Goal: Task Accomplishment & Management: Complete application form

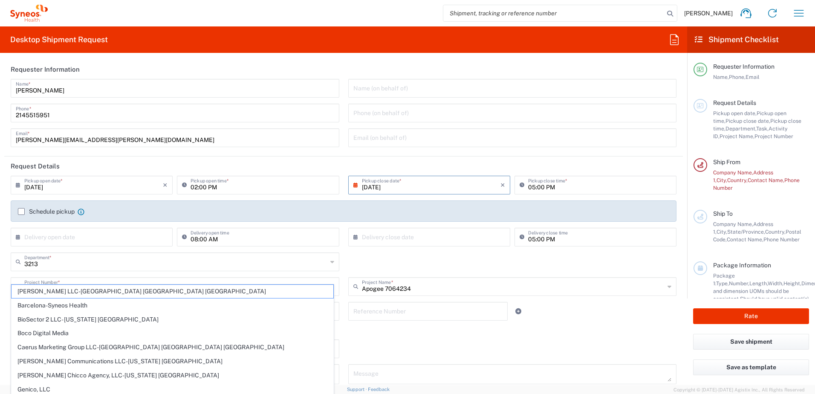
scroll to position [1830, 0]
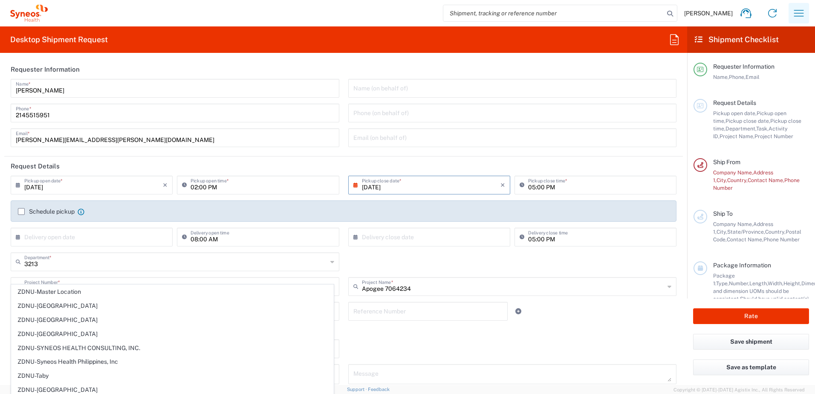
click at [800, 14] on icon "button" at bounding box center [799, 13] width 14 height 14
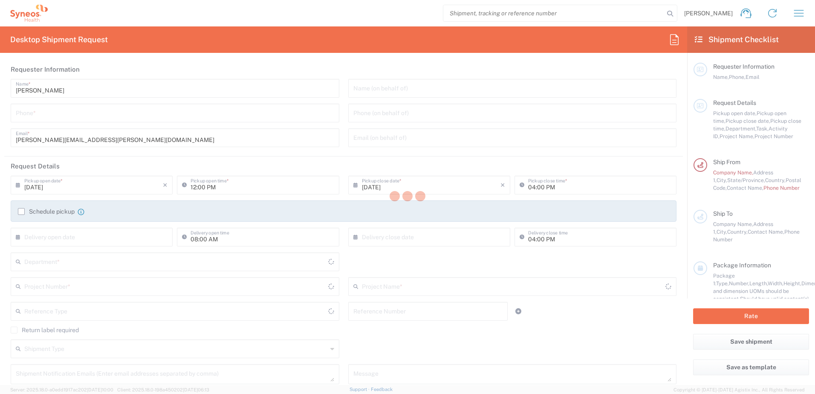
type input "[US_STATE]"
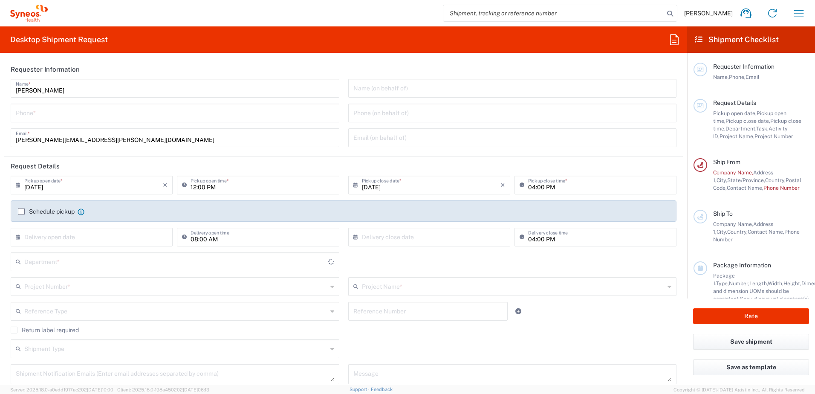
type input "3213"
type input "[GEOGRAPHIC_DATA]"
type input "Syneos Health, LLC-[GEOGRAPHIC_DATA] [GEOGRAPHIC_DATA] [GEOGRAPHIC_DATA]"
click at [572, 181] on input "04:00 PM" at bounding box center [599, 184] width 143 height 15
click at [572, 184] on input "04:00 PM" at bounding box center [599, 184] width 143 height 15
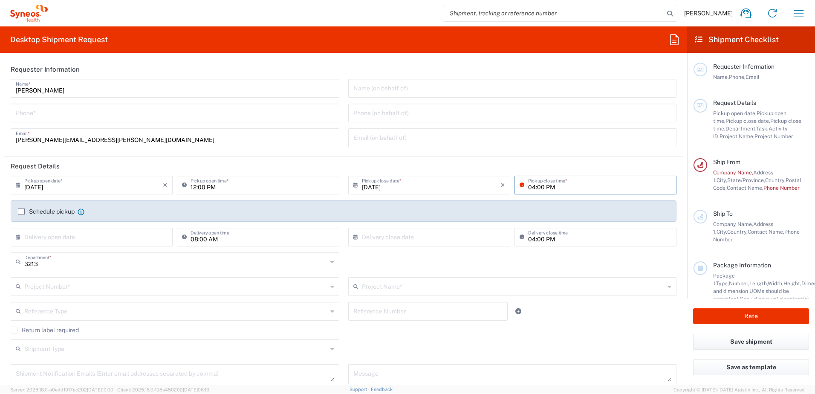
click at [528, 188] on input "04:00 PM" at bounding box center [599, 184] width 143 height 15
type input "05:00 PM"
click at [528, 147] on div "Name (on behalf of) Phone (on behalf of) Email (on behalf of)" at bounding box center [511, 116] width 337 height 74
click at [52, 113] on input "tel" at bounding box center [175, 112] width 318 height 15
click at [60, 112] on input "tel" at bounding box center [175, 112] width 318 height 15
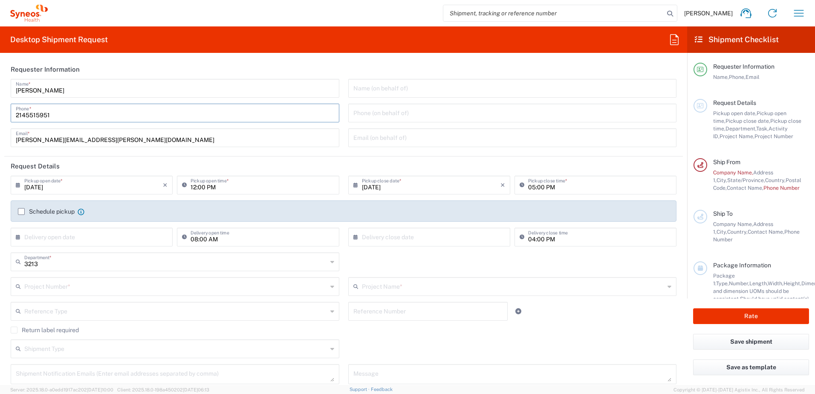
type input "2145515951"
click at [207, 74] on header "Requester Information" at bounding box center [343, 69] width 678 height 19
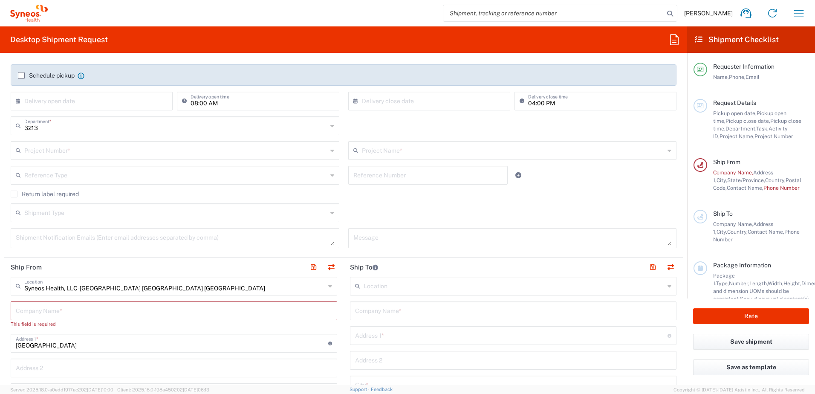
scroll to position [178, 0]
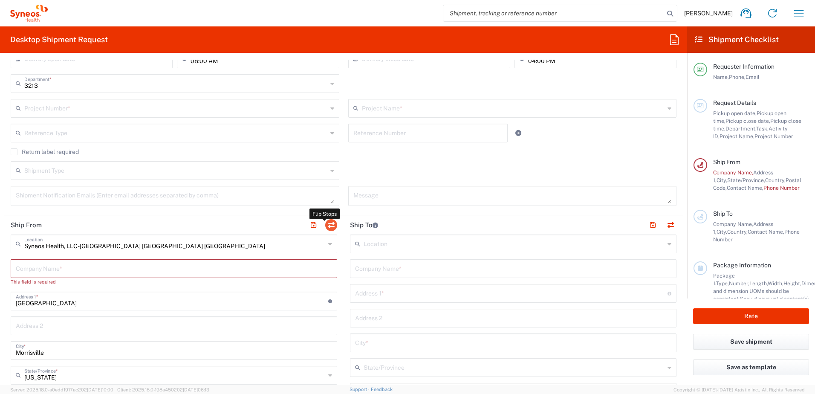
click at [327, 225] on button "button" at bounding box center [331, 225] width 12 height 12
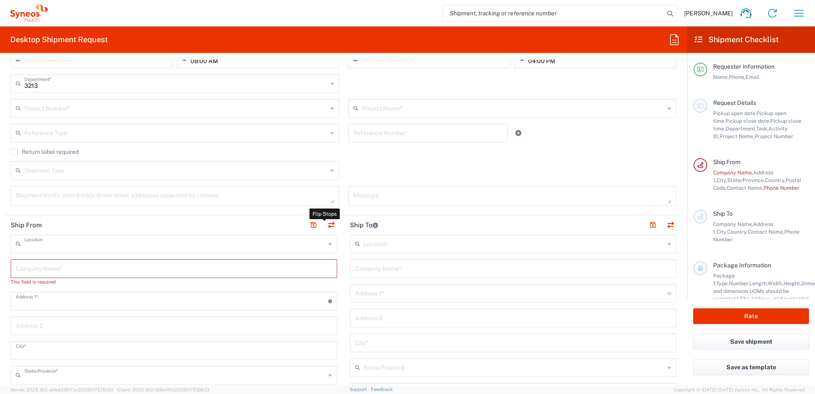
type input "Syneos Health, LLC-[GEOGRAPHIC_DATA] [GEOGRAPHIC_DATA] [GEOGRAPHIC_DATA]"
type input "[GEOGRAPHIC_DATA]"
type input "Morrisville"
type input "[GEOGRAPHIC_DATA]"
type input "27560"
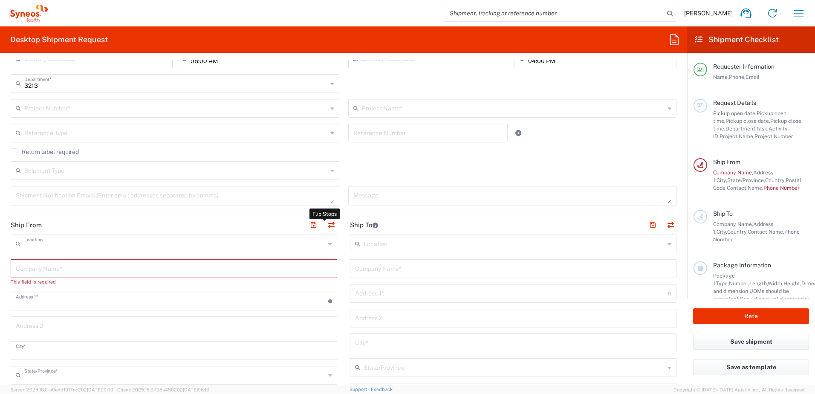
type input "[PERSON_NAME]"
type input "[PERSON_NAME][EMAIL_ADDRESS][PERSON_NAME][DOMAIN_NAME]"
type input "EORI"
type input "TIN"
type input "592407464"
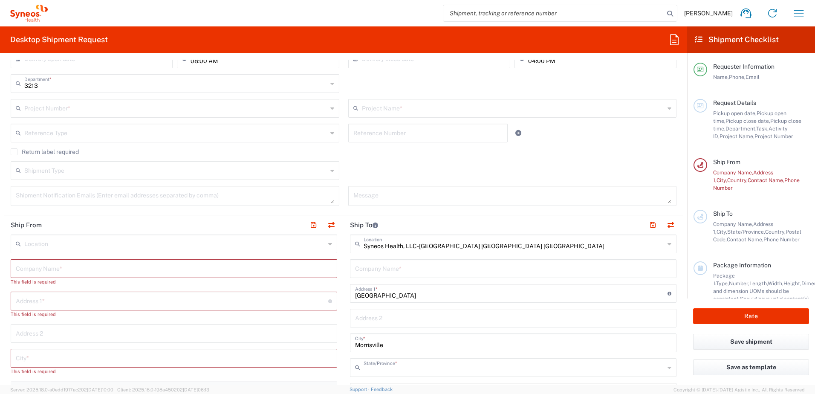
type input "[US_STATE]"
click at [190, 243] on input "text" at bounding box center [174, 243] width 301 height 15
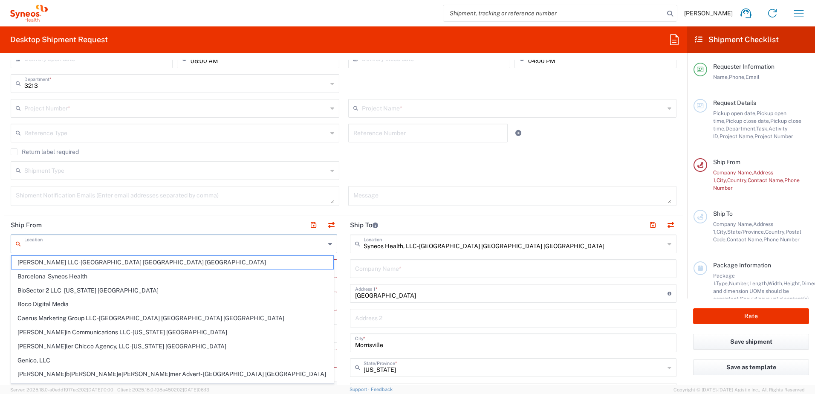
click at [151, 219] on header "Ship From" at bounding box center [173, 224] width 339 height 19
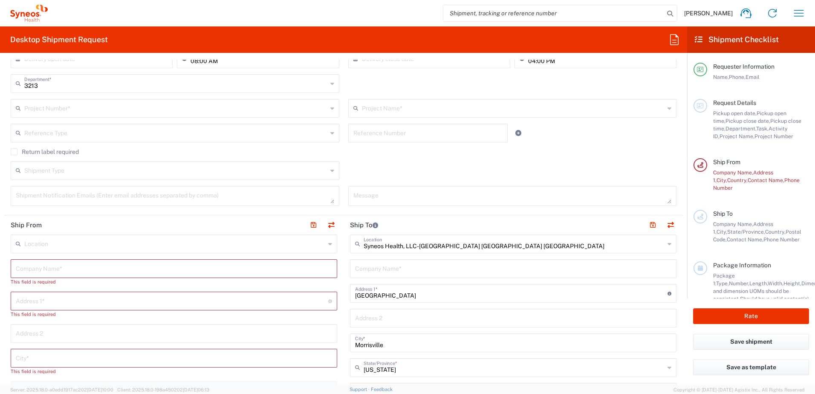
click at [136, 272] on input "text" at bounding box center [174, 267] width 316 height 15
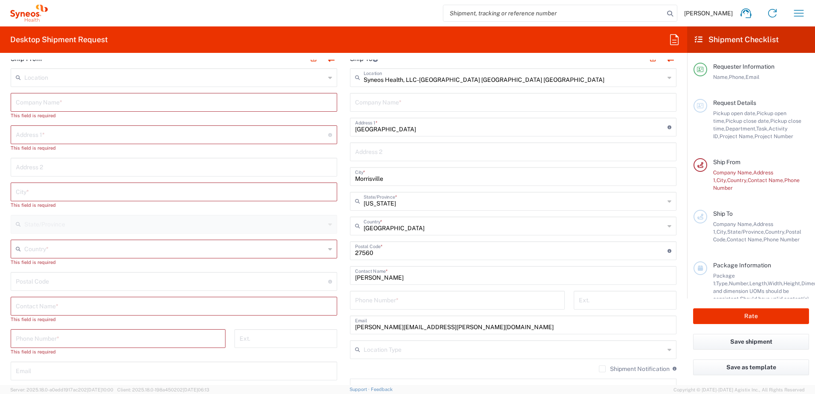
scroll to position [345, 0]
click at [412, 278] on input "[PERSON_NAME]" at bounding box center [513, 273] width 316 height 15
drag, startPoint x: 412, startPoint y: 278, endPoint x: 346, endPoint y: 279, distance: 65.6
click at [346, 279] on main "Syneos Health, LLC-[GEOGRAPHIC_DATA] [GEOGRAPHIC_DATA] [GEOGRAPHIC_DATA] Locati…" at bounding box center [512, 246] width 339 height 358
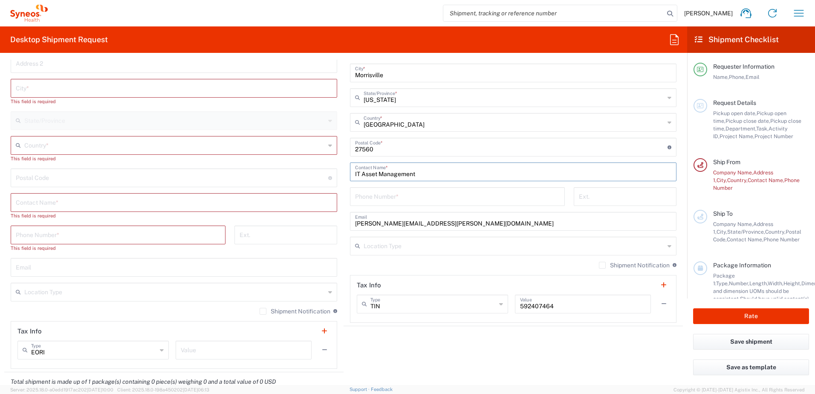
scroll to position [448, 0]
type input "IT Asset Management"
click at [444, 201] on input "tel" at bounding box center [457, 195] width 204 height 15
type input "[PHONE_NUMBER]"
click at [486, 350] on agx-shipment-stop-widget "Ship To Syneos Health, LLC-[GEOGRAPHIC_DATA] [GEOGRAPHIC_DATA] [GEOGRAPHIC_DATA…" at bounding box center [512, 158] width 339 height 426
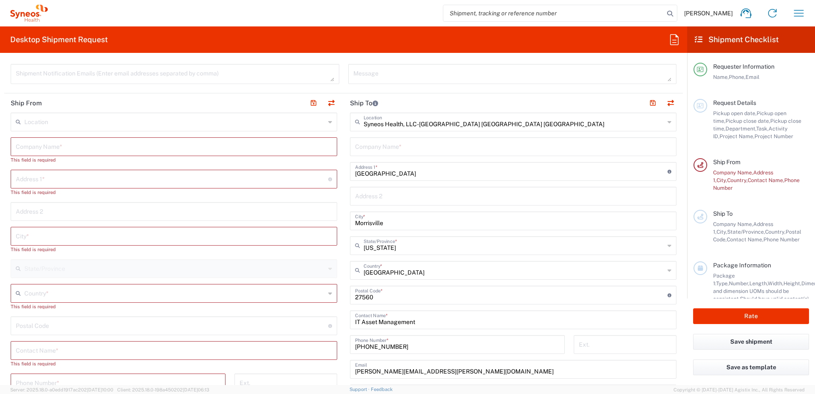
scroll to position [300, 0]
click at [111, 145] on input "text" at bounding box center [174, 145] width 316 height 15
click at [238, 145] on input "text" at bounding box center [174, 145] width 316 height 15
click at [202, 177] on input "text" at bounding box center [172, 177] width 312 height 15
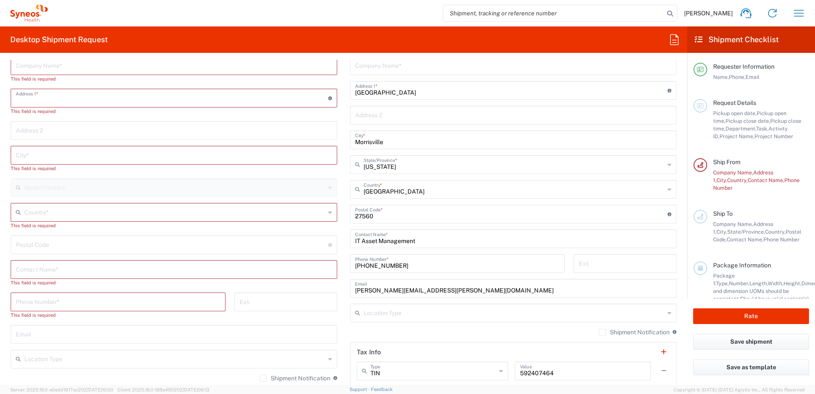
scroll to position [382, 0]
drag, startPoint x: 380, startPoint y: 288, endPoint x: -120, endPoint y: 362, distance: 505.5
click at [0, 362] on html "[PERSON_NAME] Home Shipment estimator Shipment tracking Desktop shipment reques…" at bounding box center [407, 197] width 815 height 394
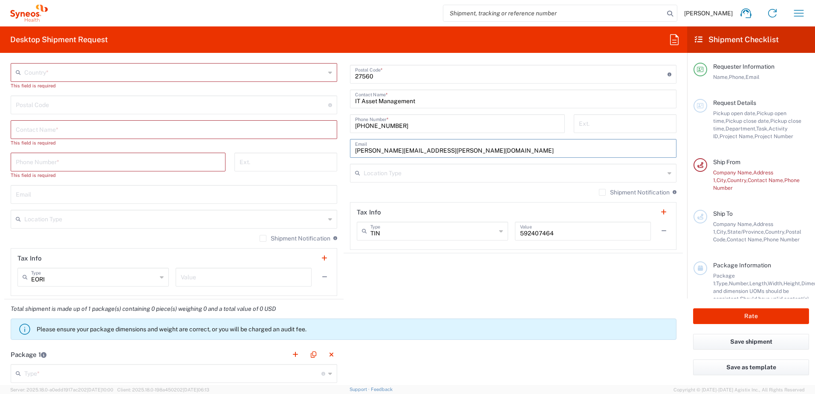
scroll to position [521, 0]
click at [599, 190] on label "Shipment Notification" at bounding box center [634, 191] width 71 height 7
click at [602, 192] on input "Shipment Notification" at bounding box center [602, 192] width 0 height 0
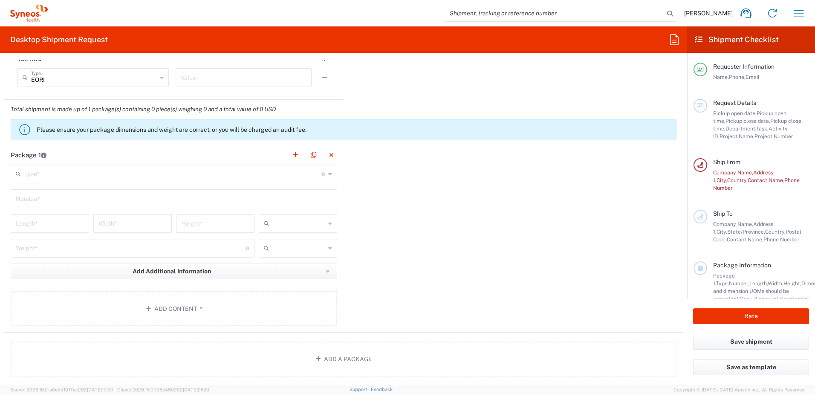
scroll to position [720, 0]
click at [166, 309] on button "Add Content *" at bounding box center [174, 308] width 326 height 35
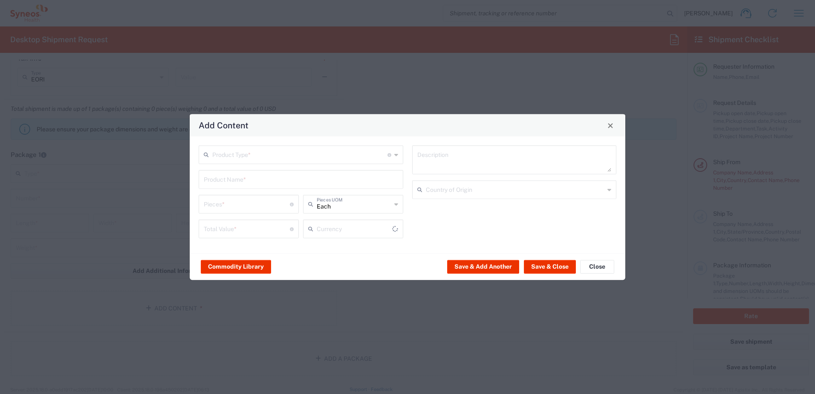
type input "US Dollar"
click at [352, 155] on input "text" at bounding box center [299, 154] width 175 height 15
click at [343, 165] on div "Product Type * Document: Paper document generated internally by Syneos, a clien…" at bounding box center [300, 194] width 213 height 99
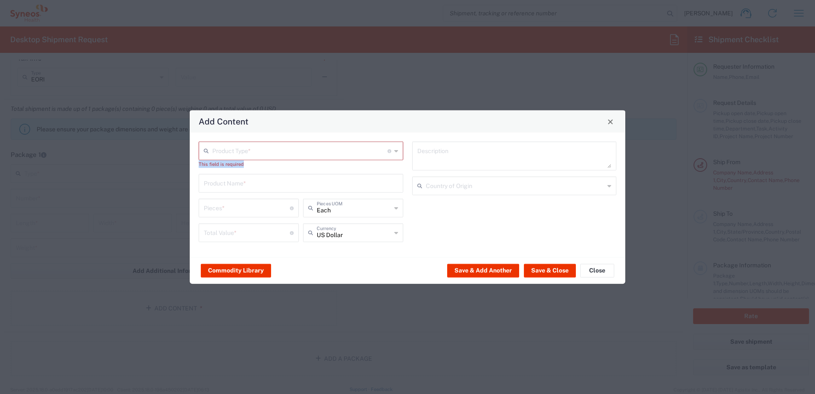
click at [343, 165] on div "This field is required" at bounding box center [301, 164] width 204 height 8
click at [242, 156] on input "text" at bounding box center [299, 150] width 175 height 15
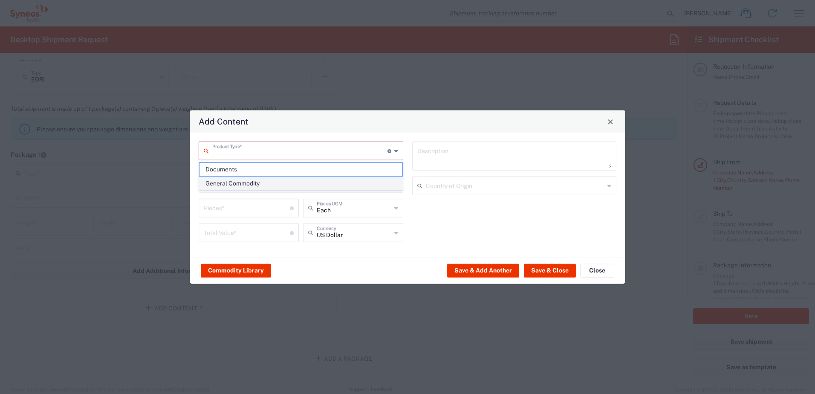
click at [242, 185] on span "General Commodity" at bounding box center [300, 183] width 203 height 13
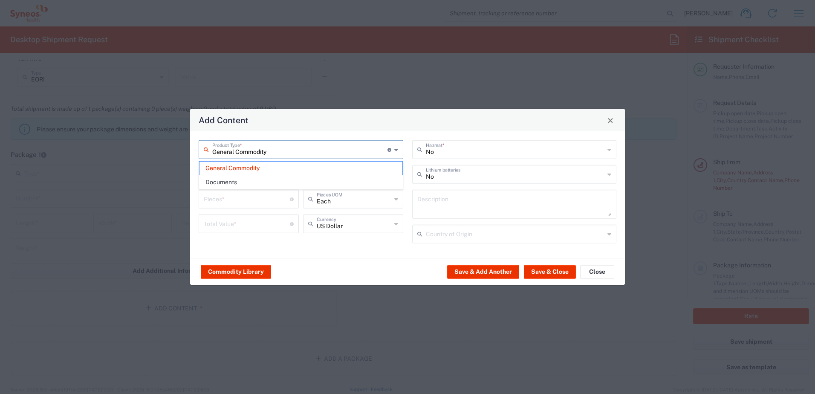
click at [302, 147] on input "General Commodity" at bounding box center [299, 148] width 175 height 15
click at [262, 181] on span "Documents" at bounding box center [300, 182] width 203 height 13
type input "Documents"
type input "1"
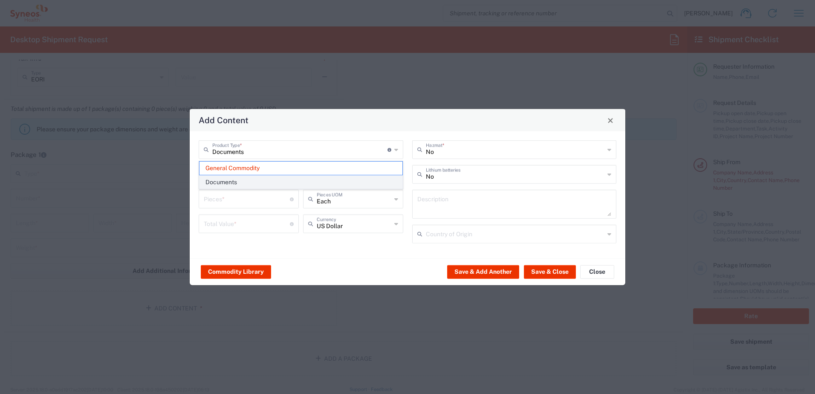
type input "1"
type textarea "Documents"
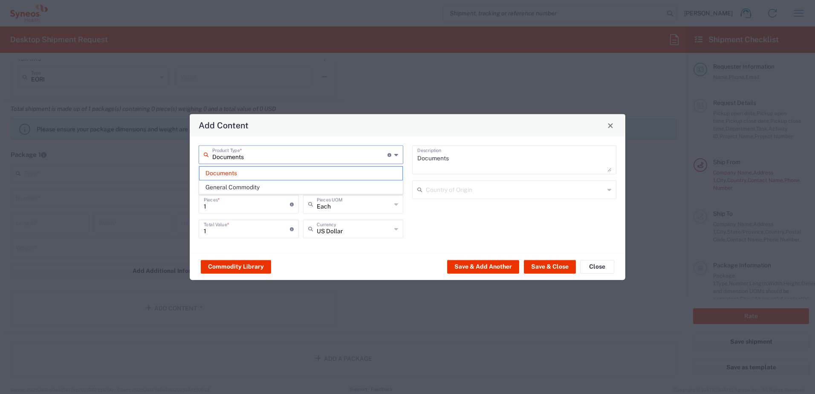
click at [271, 154] on input "Documents" at bounding box center [299, 154] width 175 height 15
click at [268, 186] on span "General Commodity" at bounding box center [300, 187] width 203 height 13
type input "General Commodity"
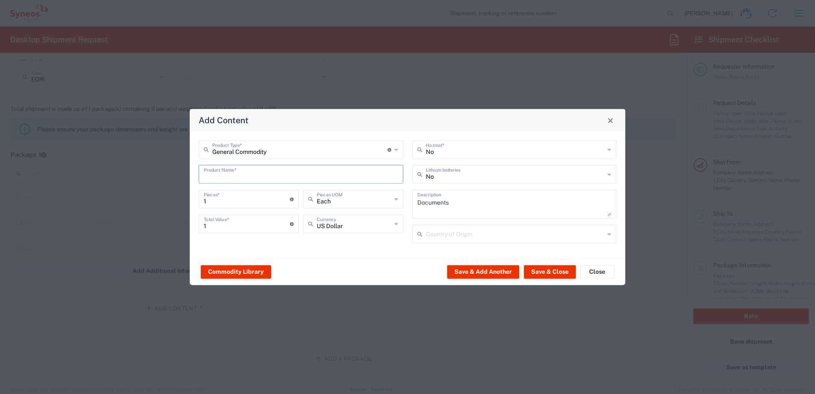
click at [269, 178] on input "text" at bounding box center [301, 173] width 194 height 15
type input "C"
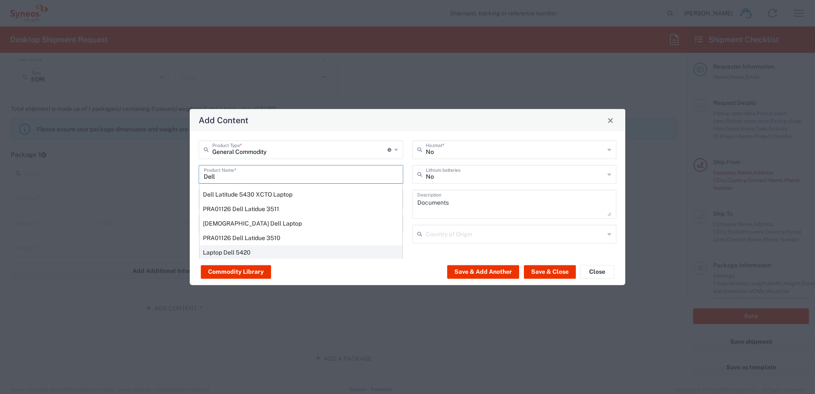
click at [259, 253] on div "Laptop Dell 5420" at bounding box center [300, 252] width 203 height 14
type input "Laptop Dell 5420"
type textarea "Laptop Latitude Dell 5420"
type input "[GEOGRAPHIC_DATA]"
type input "Yes"
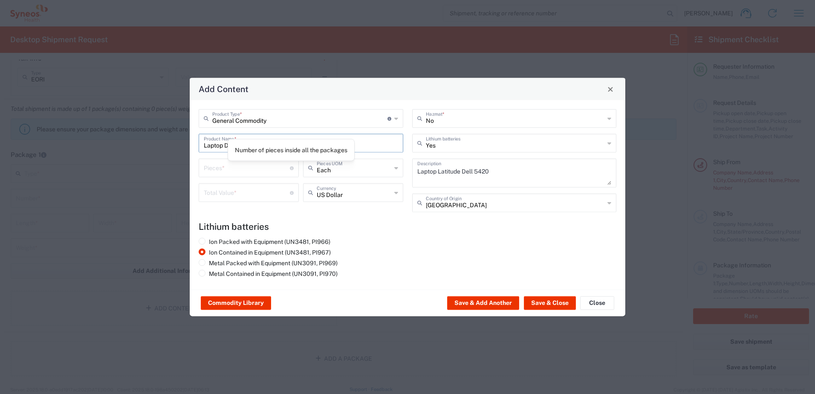
click at [289, 165] on input "number" at bounding box center [247, 167] width 86 height 15
type input "1"
click at [347, 262] on div "Ion Packed with Equipment (UN3481, PI966) Ion Contained in Equipment (UN3481, P…" at bounding box center [300, 259] width 213 height 43
click at [474, 206] on input "text" at bounding box center [515, 202] width 179 height 15
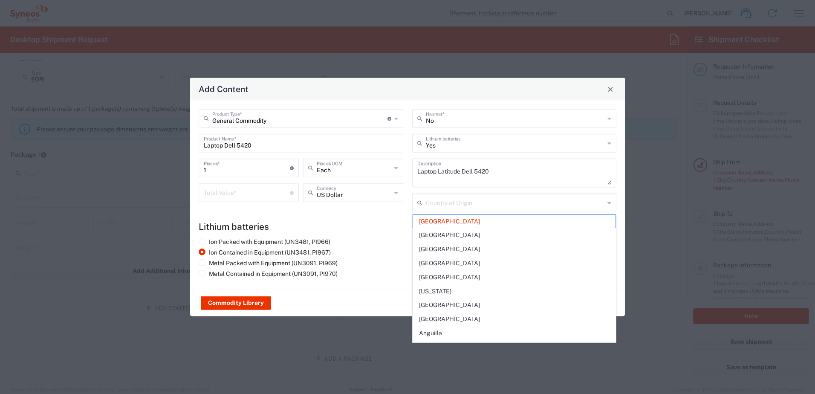
click at [372, 249] on div "Ion Packed with Equipment (UN3481, PI966) Ion Contained in Equipment (UN3481, P…" at bounding box center [300, 259] width 213 height 43
type input "[GEOGRAPHIC_DATA]"
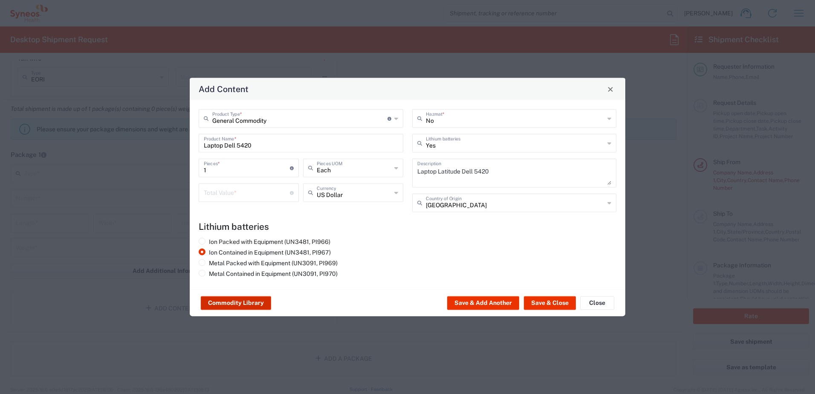
click at [227, 303] on button "Commodity Library" at bounding box center [236, 303] width 70 height 14
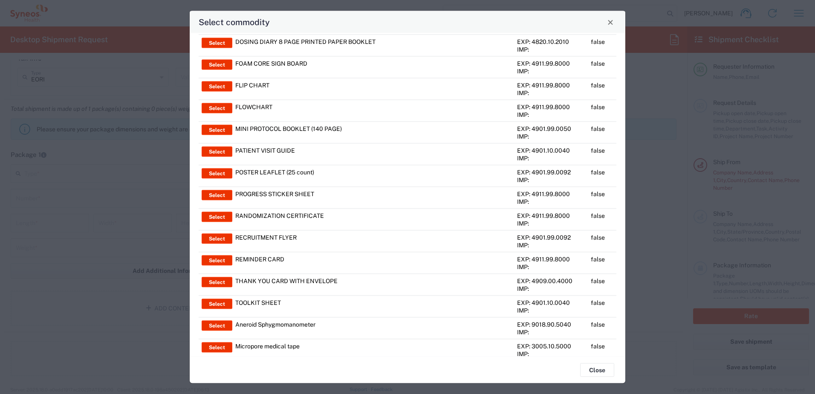
scroll to position [0, 0]
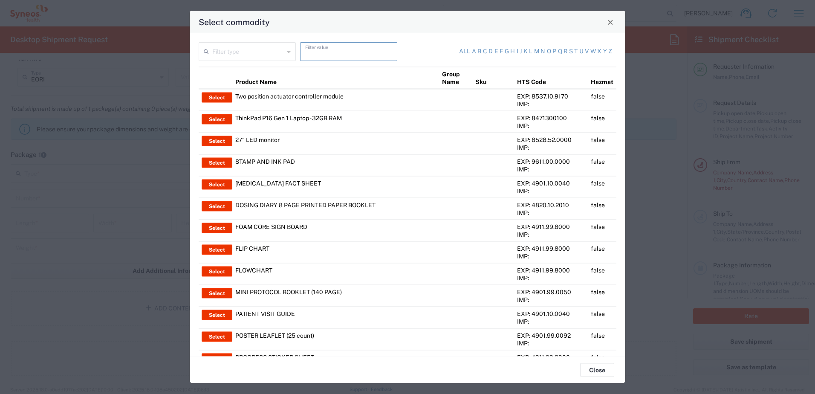
click at [339, 54] on input "text" at bounding box center [348, 50] width 87 height 15
click at [488, 51] on link "d" at bounding box center [490, 51] width 4 height 9
type input "Product Name"
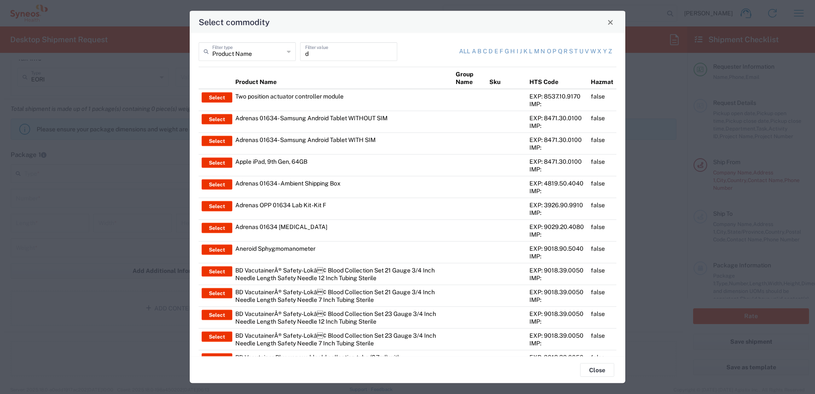
click at [332, 57] on input "d" at bounding box center [348, 50] width 87 height 15
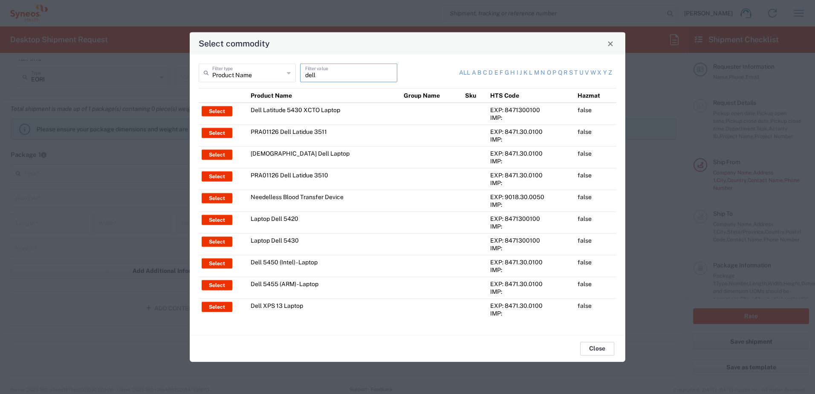
type input "dell"
click at [601, 343] on button "Close" at bounding box center [597, 348] width 34 height 14
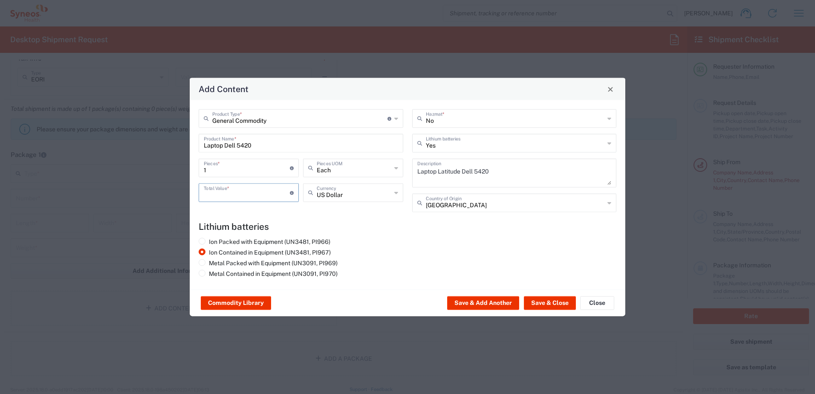
click at [268, 191] on input "number" at bounding box center [247, 191] width 86 height 15
type input "500"
click at [349, 255] on div "Ion Packed with Equipment (UN3481, PI966) Ion Contained in Equipment (UN3481, P…" at bounding box center [300, 259] width 213 height 43
click at [487, 306] on button "Save & Add Another" at bounding box center [483, 303] width 72 height 14
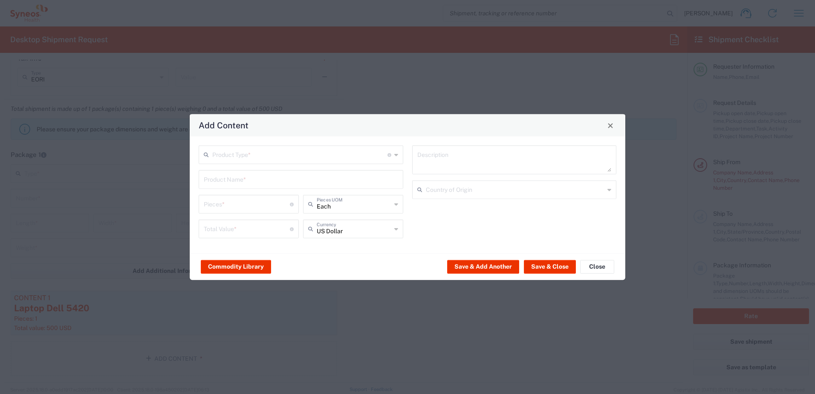
click at [366, 150] on input "text" at bounding box center [299, 154] width 175 height 15
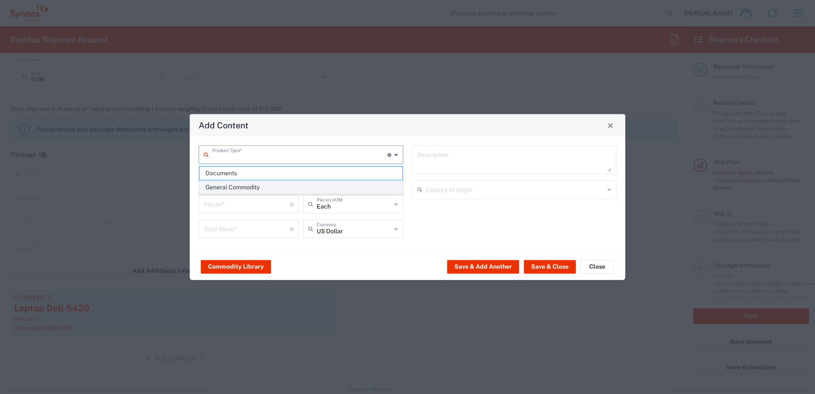
click at [345, 186] on span "General Commodity" at bounding box center [300, 187] width 203 height 13
type input "General Commodity"
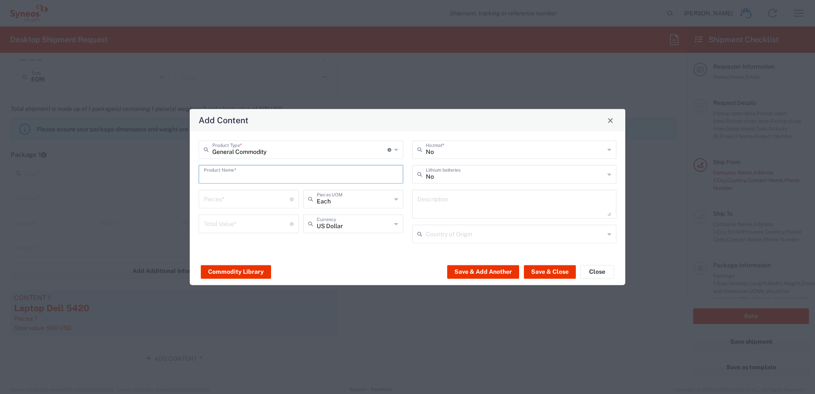
click at [308, 166] on input "text" at bounding box center [301, 173] width 194 height 15
type input "D"
type input "charger"
click at [244, 276] on button "Commodity Library" at bounding box center [236, 272] width 70 height 14
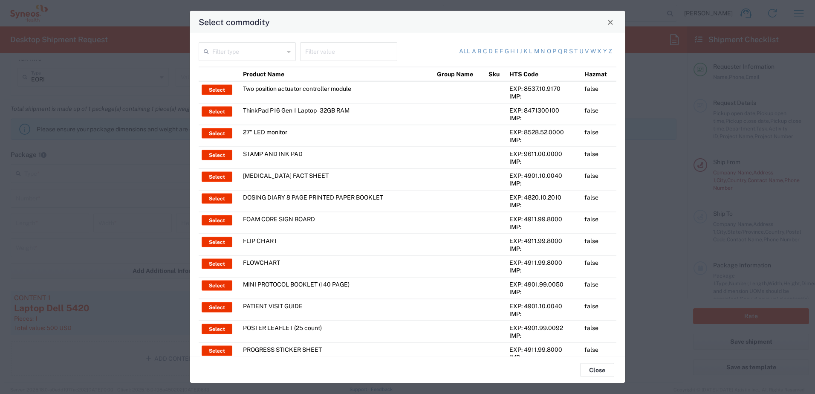
click at [335, 57] on input "text" at bounding box center [348, 50] width 87 height 15
type input "charger"
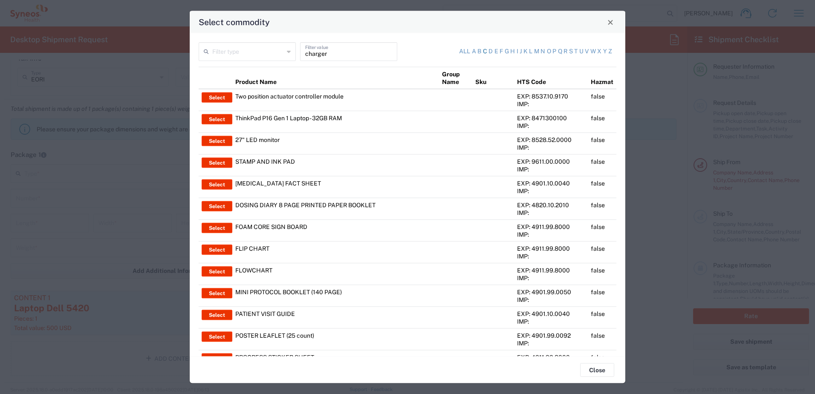
click at [483, 53] on link "c" at bounding box center [485, 51] width 4 height 9
type input "Product Name"
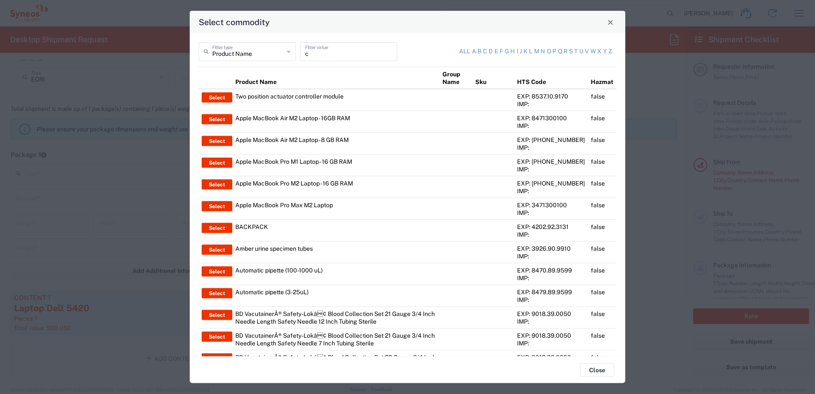
click at [320, 58] on input "c" at bounding box center [348, 50] width 87 height 15
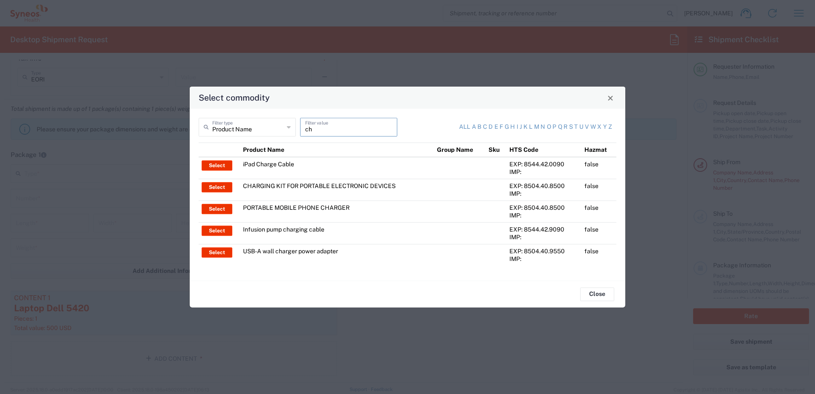
type input "c"
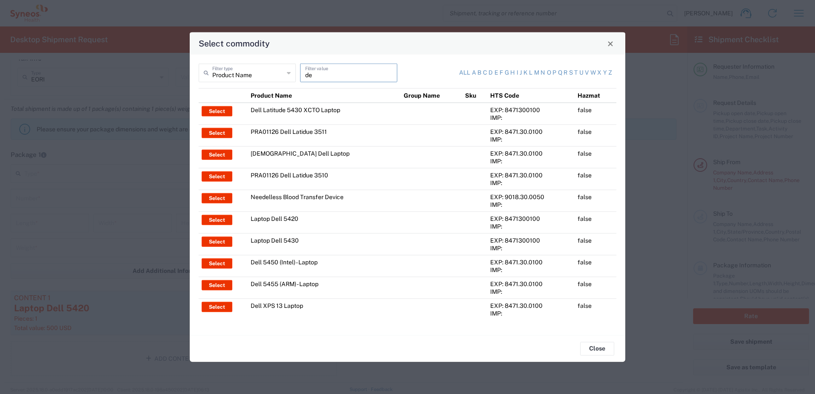
type input "d"
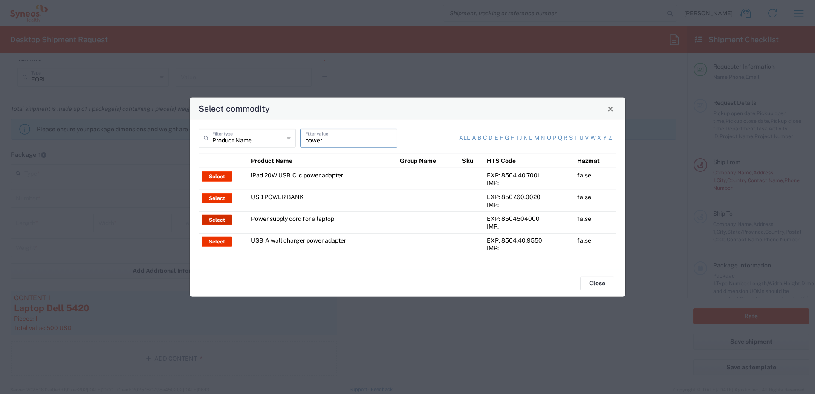
type input "power"
click at [213, 220] on button "Select" at bounding box center [216, 220] width 31 height 10
type input "Power supply cord for a laptop"
type textarea "Power supply cord for a laptop"
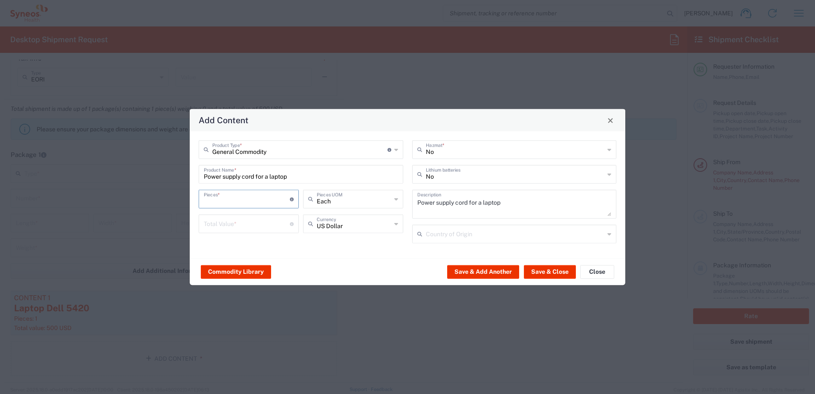
click at [281, 205] on input "number" at bounding box center [247, 198] width 86 height 15
type input "1"
click at [269, 229] on input "number" at bounding box center [247, 223] width 86 height 15
type input "100"
click at [556, 265] on button "Save & Close" at bounding box center [550, 272] width 52 height 14
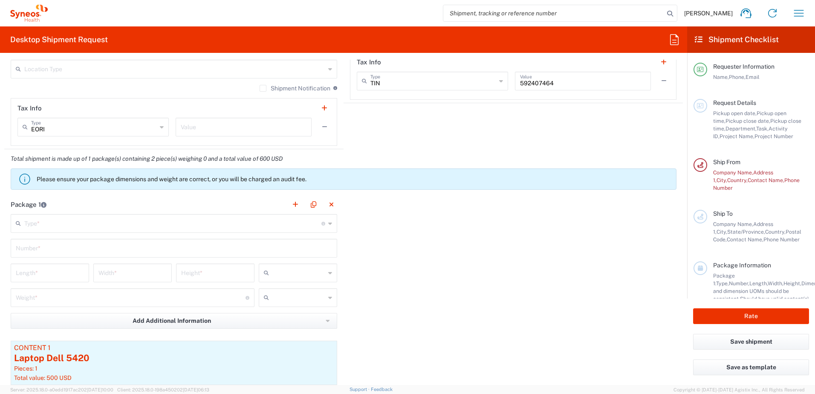
scroll to position [706, 0]
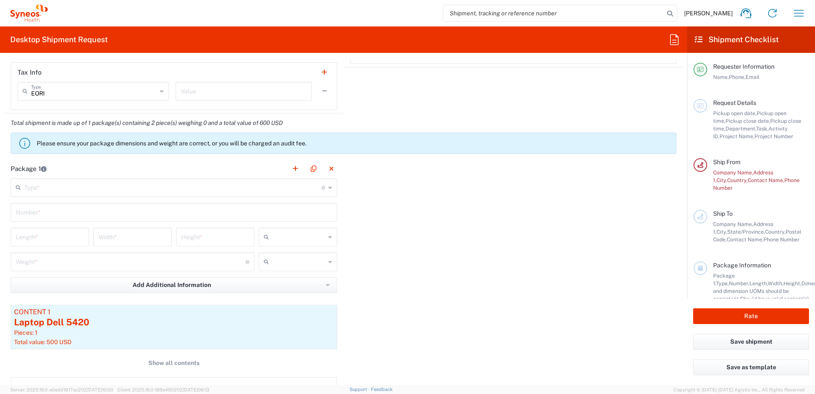
drag, startPoint x: 187, startPoint y: 198, endPoint x: 183, endPoint y: 193, distance: 6.1
click at [183, 193] on input "text" at bounding box center [172, 186] width 297 height 15
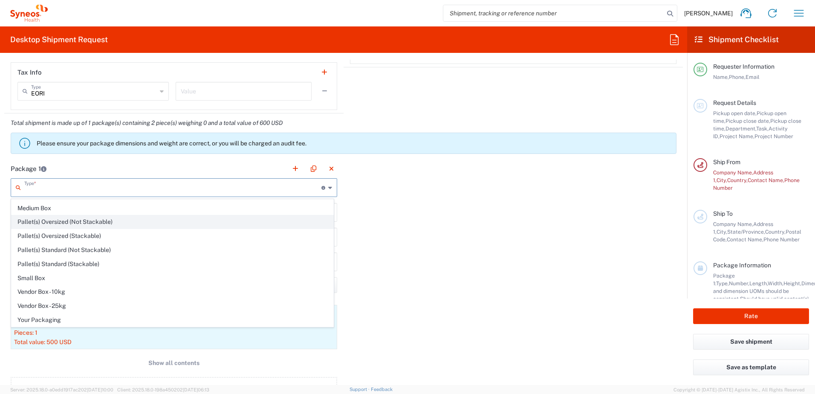
scroll to position [0, 0]
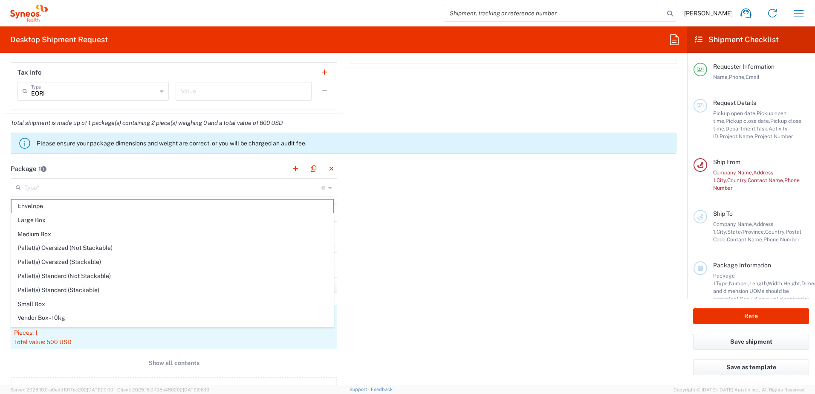
click at [466, 242] on div "Package 1 Type * Material used to package goods Envelope Large Box Medium Box P…" at bounding box center [343, 288] width 678 height 259
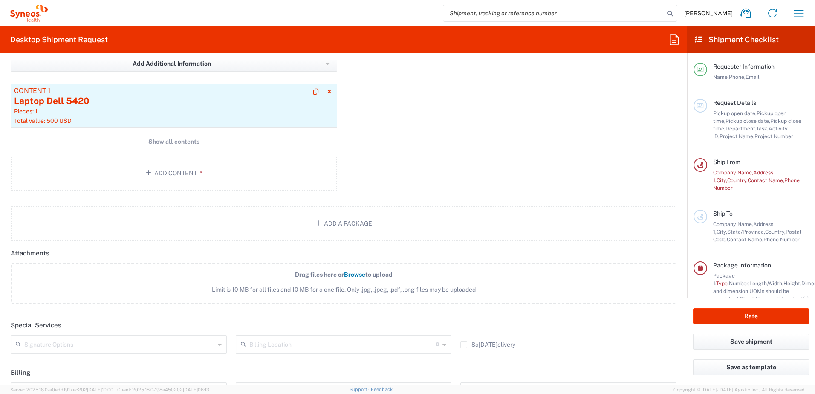
scroll to position [854, 0]
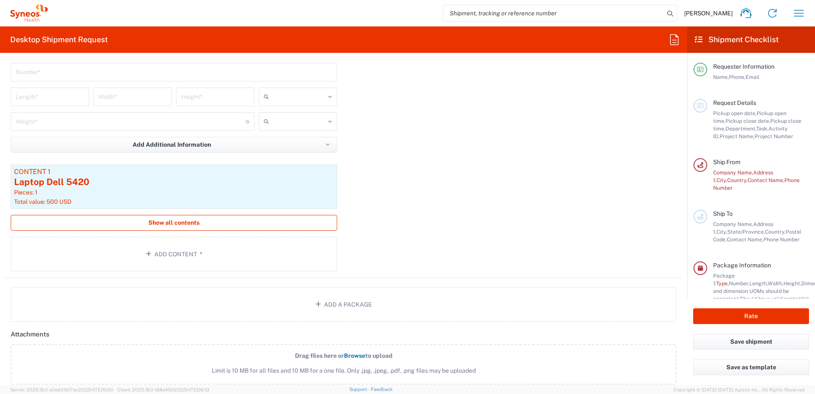
click at [167, 219] on span "Show all contents" at bounding box center [173, 223] width 51 height 8
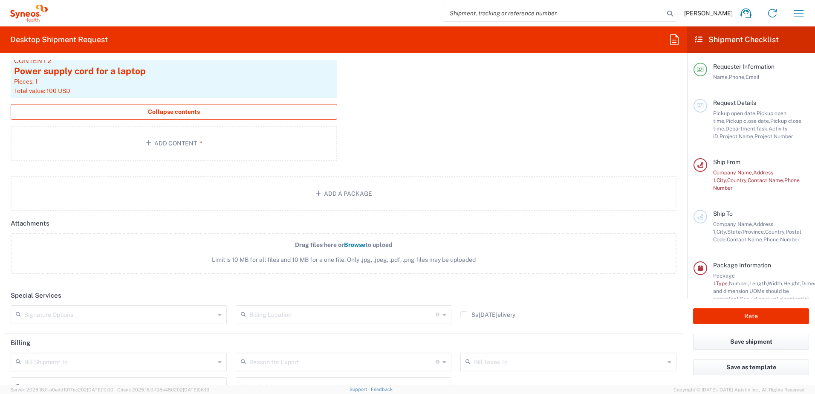
scroll to position [1091, 0]
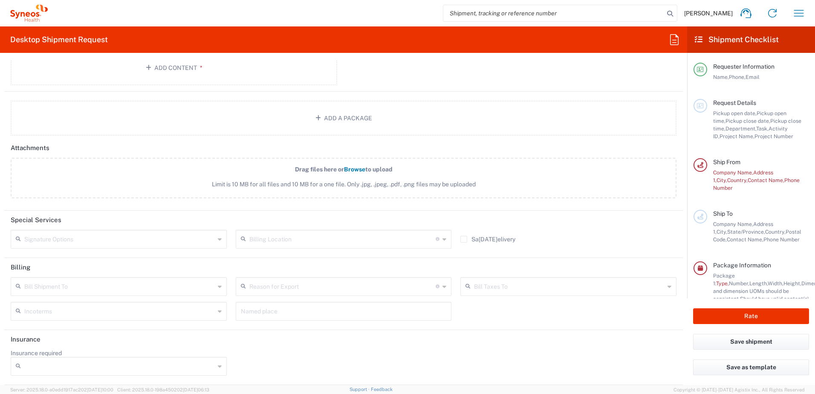
click at [155, 290] on input "text" at bounding box center [119, 285] width 190 height 15
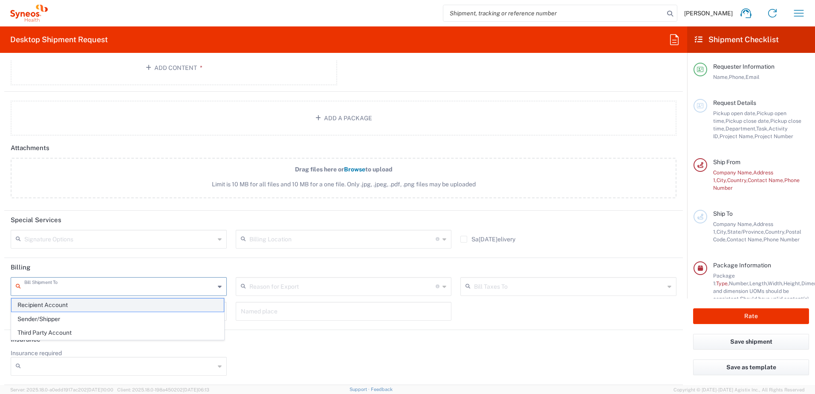
click at [157, 309] on span "Recipient Account" at bounding box center [118, 304] width 212 height 13
type input "Recipient Account"
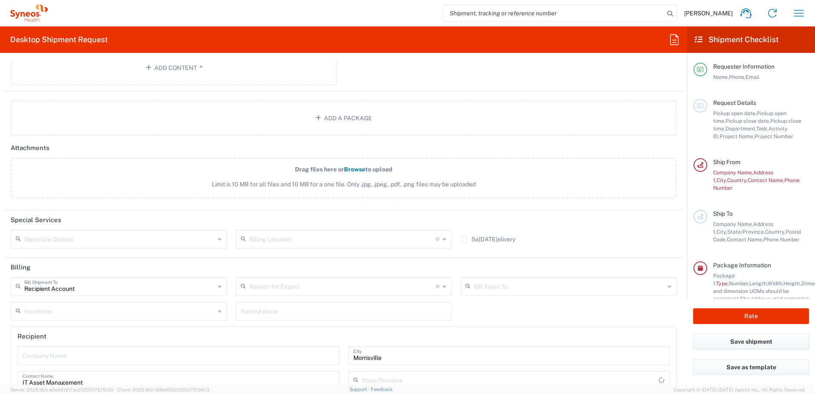
type input "[US_STATE]"
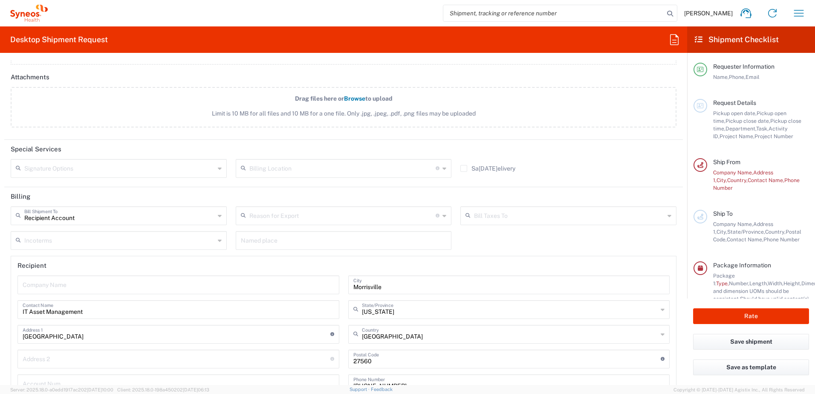
scroll to position [1162, 0]
click at [236, 282] on input "text" at bounding box center [178, 283] width 311 height 15
type input "Syneos Health"
click at [353, 265] on header "Recipient" at bounding box center [343, 265] width 665 height 19
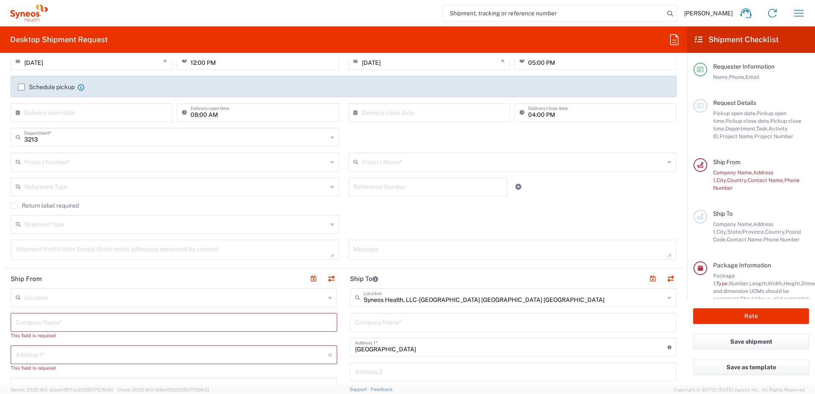
scroll to position [0, 0]
click at [708, 109] on div "Request Details Pickup open date, Pickup open time, Pickup close date, Pickup c…" at bounding box center [758, 118] width 102 height 41
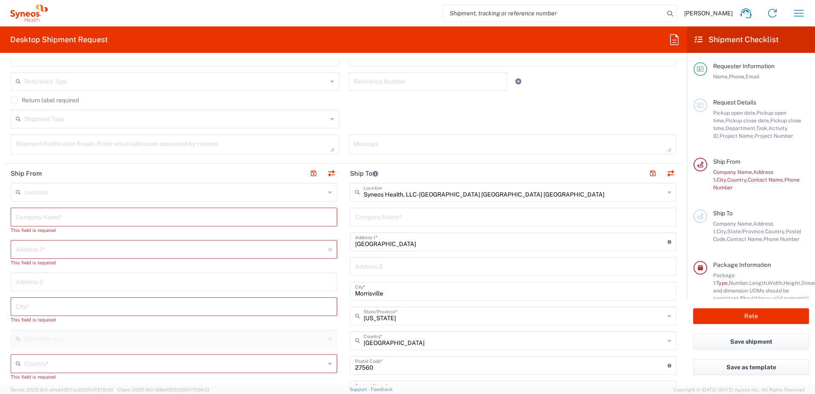
scroll to position [230, 0]
click at [168, 221] on input "text" at bounding box center [174, 215] width 316 height 15
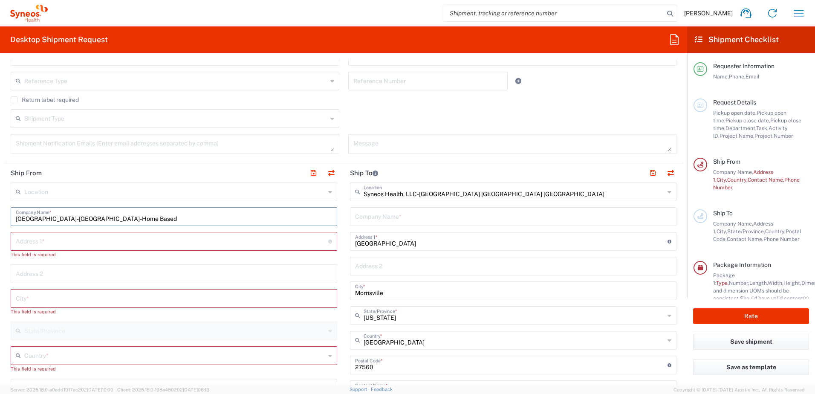
type input "[GEOGRAPHIC_DATA]-[GEOGRAPHIC_DATA]-Home Based"
click at [82, 245] on input "text" at bounding box center [172, 240] width 312 height 15
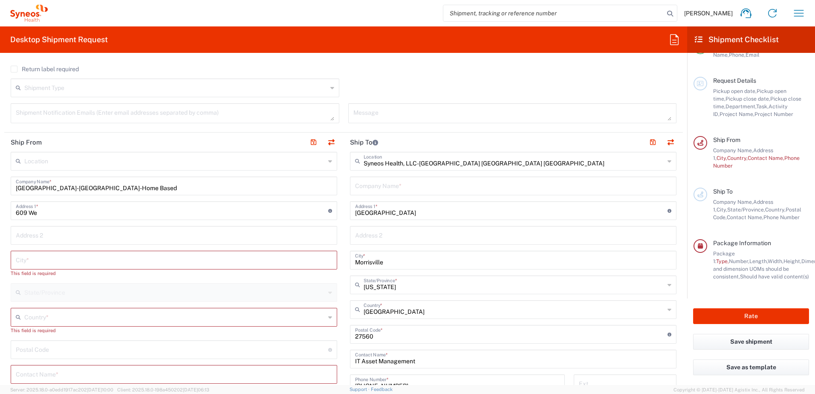
scroll to position [268, 0]
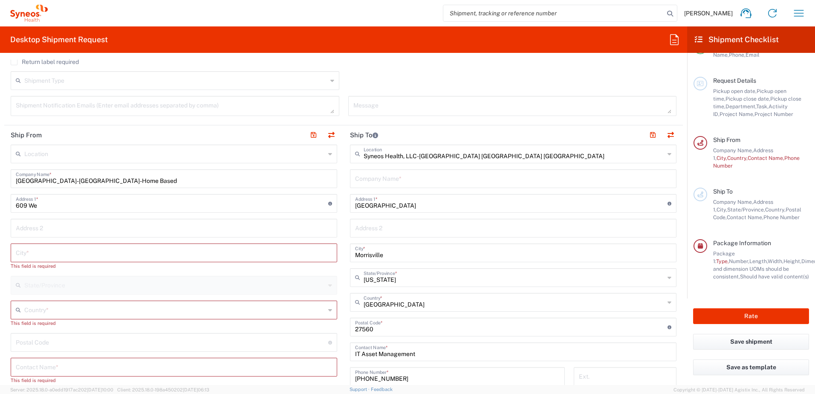
click at [92, 213] on div "Location[PERSON_NAME]ey LLC-[GEOGRAPHIC_DATA] [GEOGRAPHIC_DATA] [GEOGRAPHIC_DAT…" at bounding box center [174, 338] width 326 height 389
click at [95, 206] on input "609 We" at bounding box center [172, 202] width 312 height 15
click at [98, 204] on input "609 We" at bounding box center [172, 202] width 312 height 15
type input "[STREET_ADDRESS]"
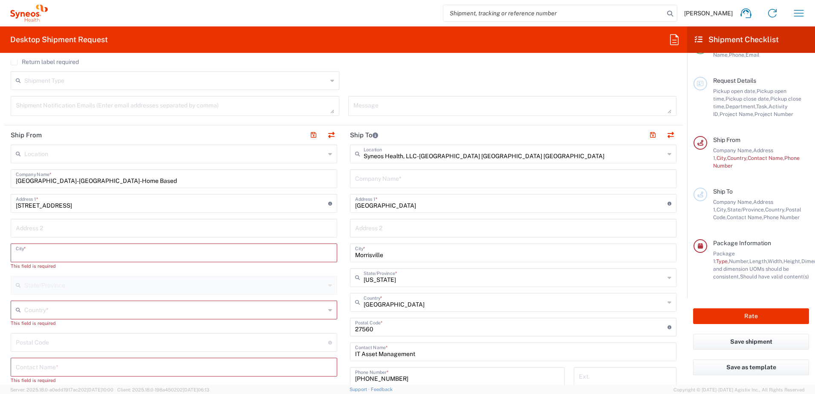
click at [89, 254] on input "text" at bounding box center [174, 252] width 316 height 15
type input "Austin"
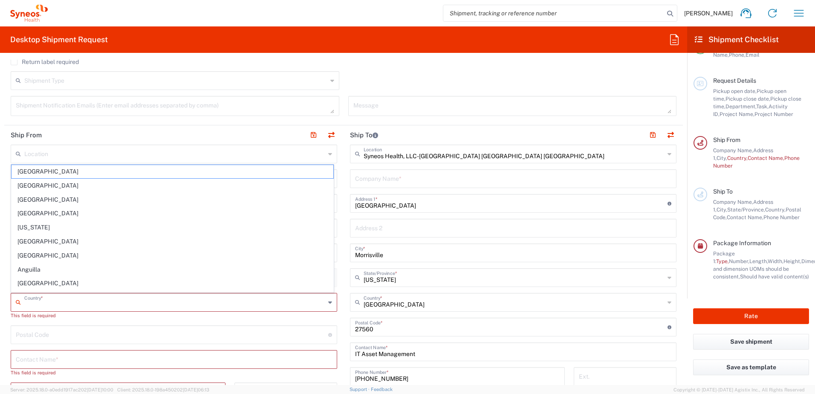
click at [76, 294] on input "text" at bounding box center [174, 301] width 301 height 15
click at [86, 313] on div "This field is required" at bounding box center [174, 315] width 326 height 8
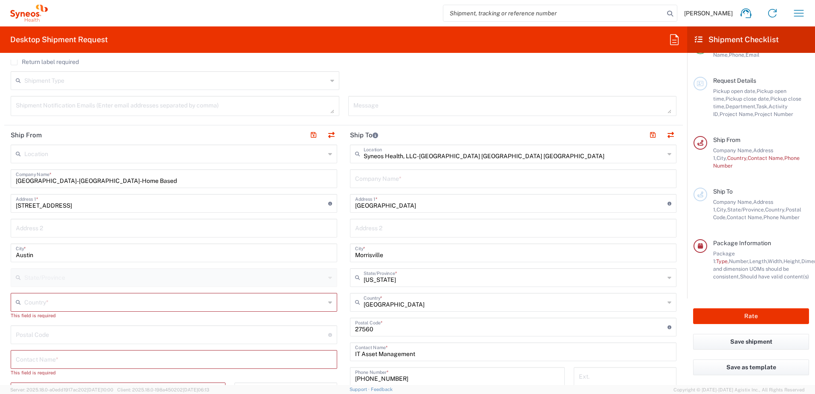
click at [140, 309] on div "Country *" at bounding box center [174, 302] width 326 height 19
type input "united"
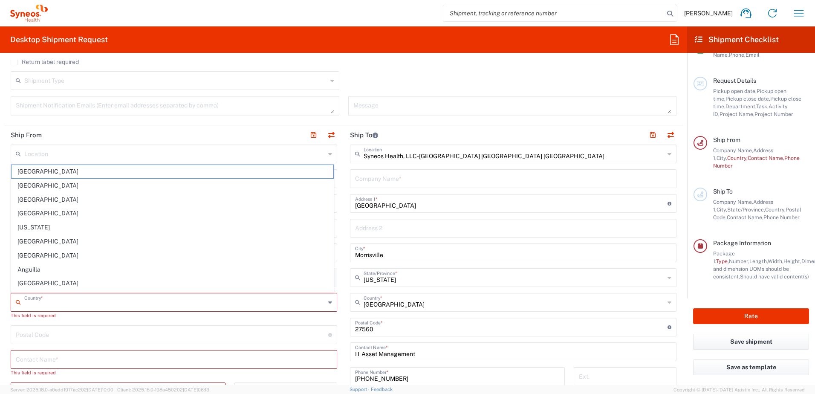
click at [153, 306] on input "text" at bounding box center [174, 301] width 301 height 15
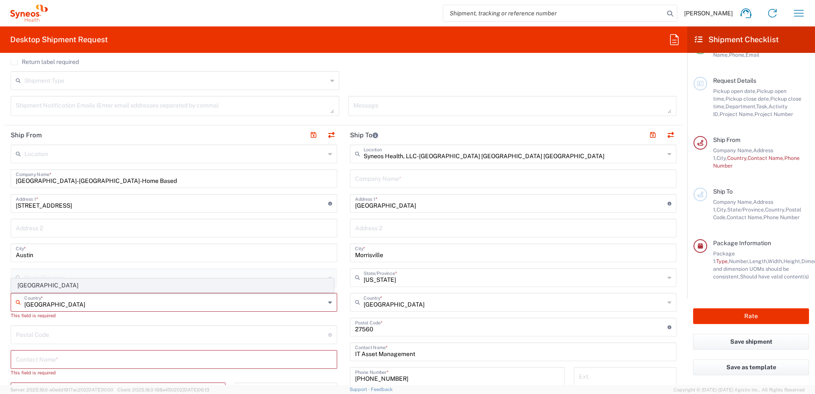
click at [200, 289] on span "[GEOGRAPHIC_DATA]" at bounding box center [173, 285] width 322 height 13
type input "[GEOGRAPHIC_DATA]"
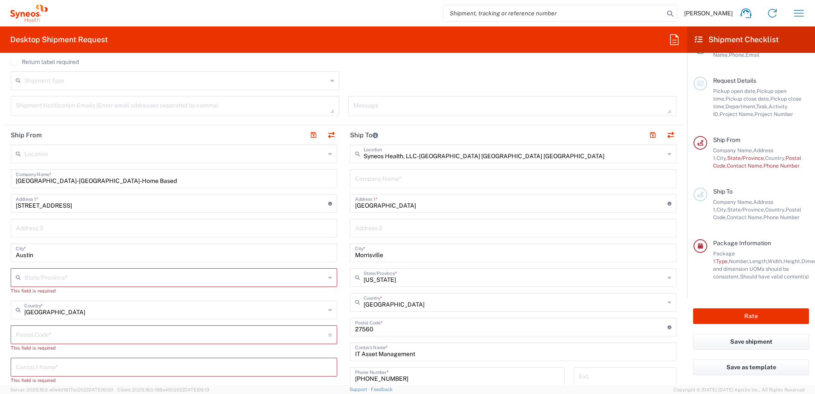
click at [108, 341] on input "undefined" at bounding box center [172, 333] width 312 height 15
type input "78728"
click at [90, 356] on input "text" at bounding box center [174, 358] width 316 height 15
type input "[PERSON_NAME]"
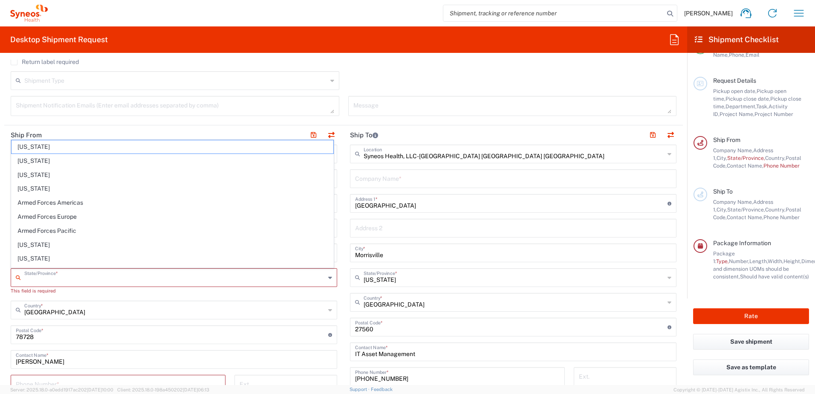
click at [120, 270] on input "text" at bounding box center [174, 276] width 301 height 15
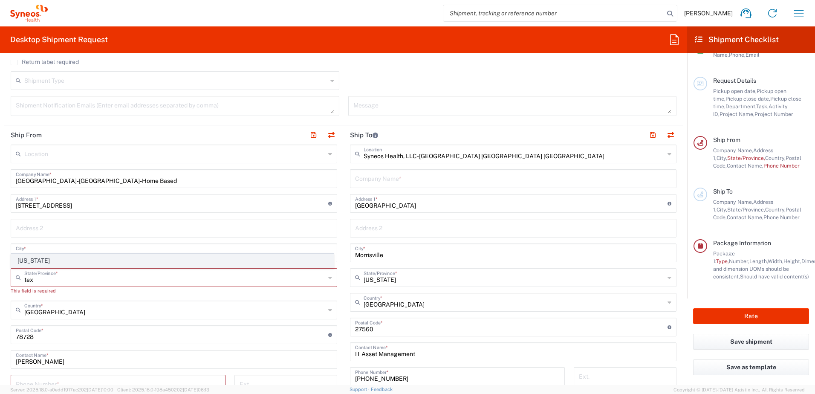
click at [93, 259] on span "[US_STATE]" at bounding box center [173, 260] width 322 height 13
type input "[US_STATE]"
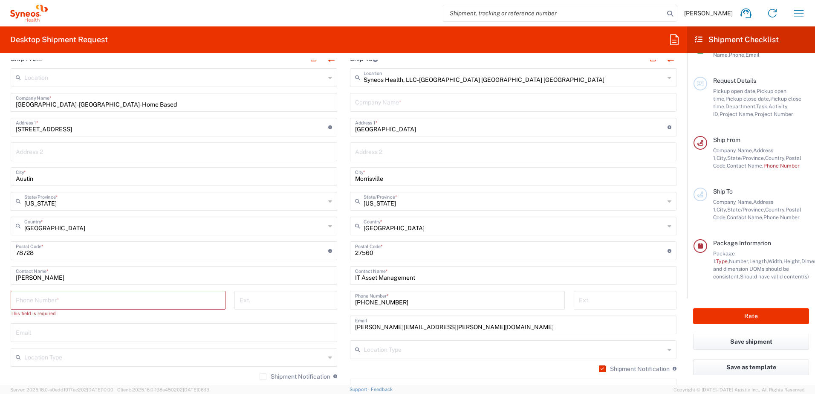
scroll to position [345, 0]
click at [106, 302] on input "tel" at bounding box center [118, 298] width 204 height 15
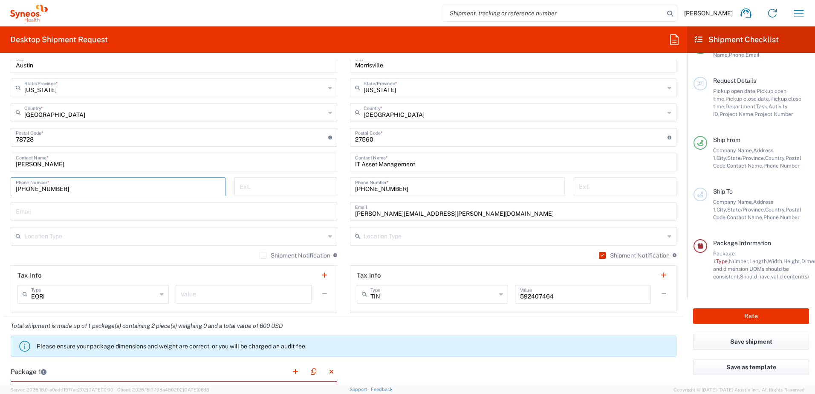
scroll to position [458, 0]
type input "[PHONE_NUMBER]"
click at [114, 241] on input "text" at bounding box center [174, 234] width 301 height 15
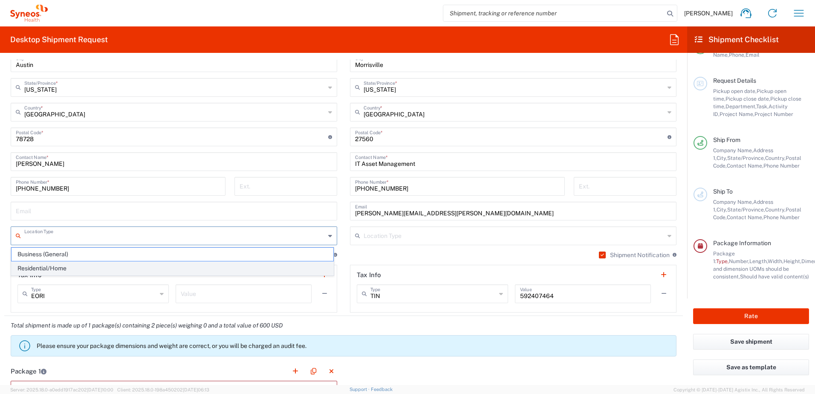
click at [112, 268] on span "Residential/Home" at bounding box center [173, 268] width 322 height 13
type input "Residential/Home"
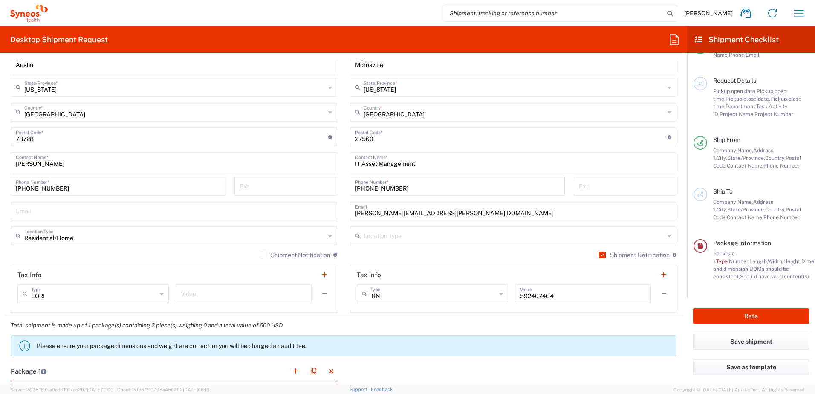
click at [124, 256] on div "Shipment Notification If checked, a shipment notification email will be sent to…" at bounding box center [174, 258] width 326 height 14
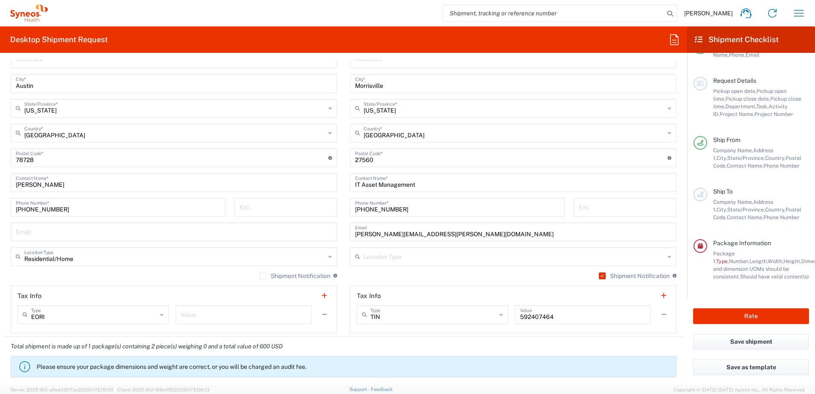
scroll to position [437, 0]
click at [124, 242] on div "Location[PERSON_NAME]ey LLC-[GEOGRAPHIC_DATA] [GEOGRAPHIC_DATA] [GEOGRAPHIC_DAT…" at bounding box center [174, 155] width 326 height 358
click at [127, 238] on input "text" at bounding box center [174, 231] width 316 height 15
type input "[EMAIL_ADDRESS][DOMAIN_NAME]"
click at [233, 276] on div "Shipment Notification If checked, a shipment notification email will be sent to…" at bounding box center [174, 279] width 326 height 14
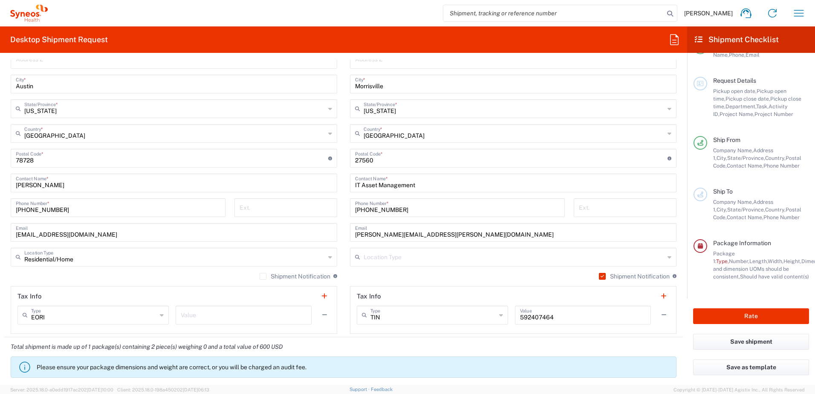
click at [259, 276] on label "Shipment Notification" at bounding box center [294, 276] width 71 height 7
click at [263, 276] on input "Shipment Notification" at bounding box center [263, 276] width 0 height 0
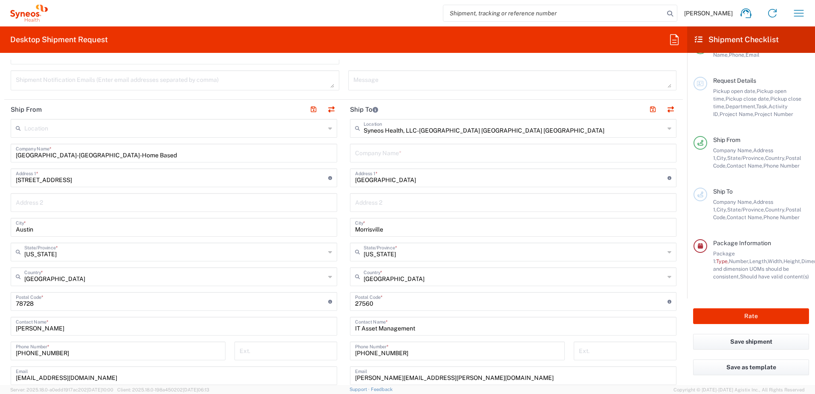
scroll to position [294, 0]
click at [391, 157] on input "text" at bounding box center [513, 151] width 316 height 15
type input "S"
click at [420, 99] on header "Ship To" at bounding box center [512, 108] width 339 height 19
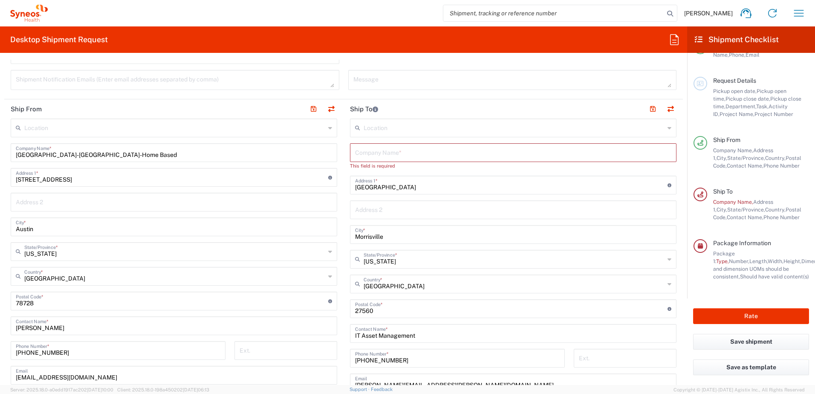
click at [422, 112] on header "Ship To" at bounding box center [512, 108] width 339 height 19
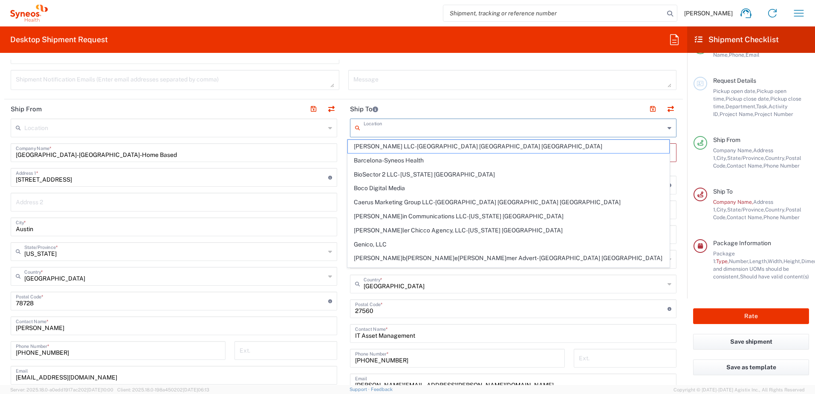
click at [414, 126] on input "text" at bounding box center [513, 127] width 301 height 15
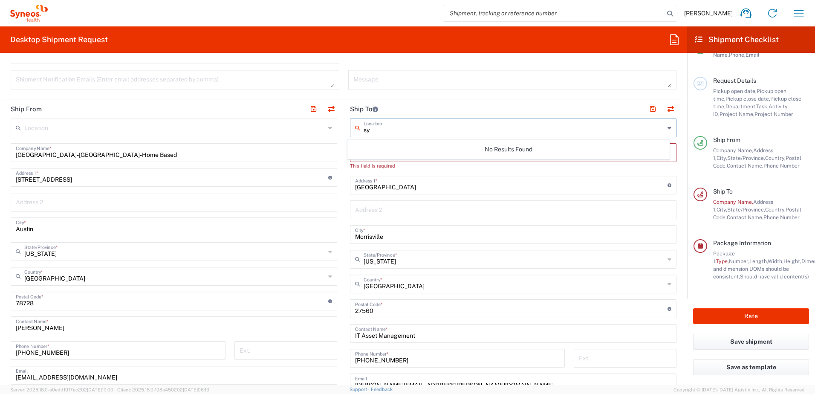
type input "s"
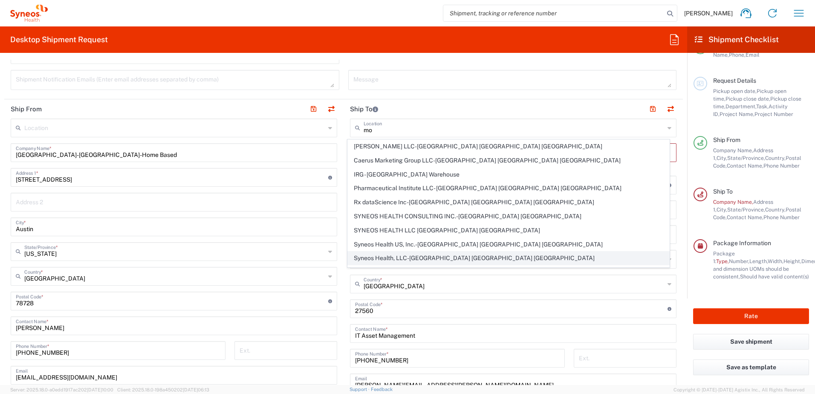
click at [437, 261] on span "Syneos Health, LLC-[GEOGRAPHIC_DATA] [GEOGRAPHIC_DATA] [GEOGRAPHIC_DATA]" at bounding box center [509, 257] width 322 height 13
type input "Syneos Health, LLC-[GEOGRAPHIC_DATA] [GEOGRAPHIC_DATA] [GEOGRAPHIC_DATA]"
type input "Syneos Health LLC"
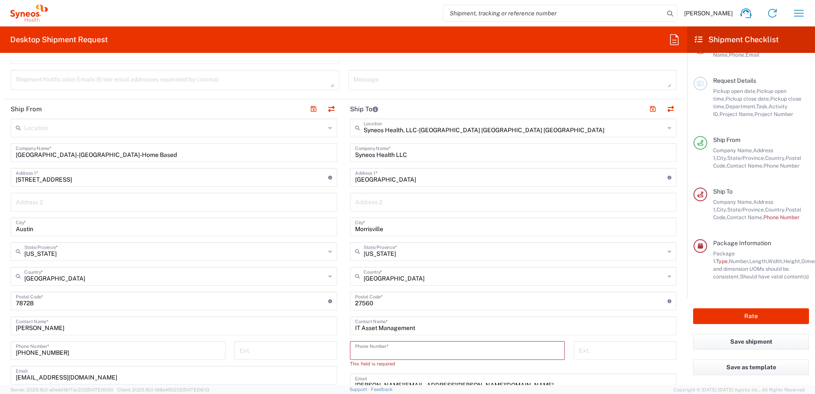
click at [406, 351] on input "tel" at bounding box center [457, 349] width 204 height 15
type input "9198769300"
click at [531, 100] on header "Ship To" at bounding box center [512, 108] width 339 height 19
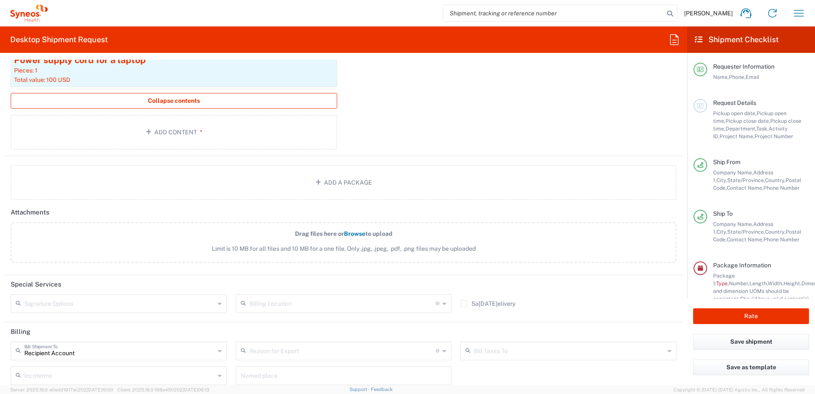
scroll to position [0, 0]
click at [701, 109] on div at bounding box center [700, 106] width 14 height 14
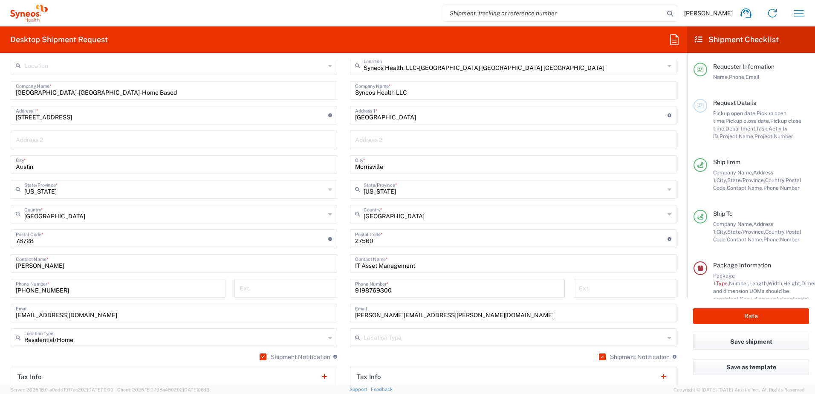
scroll to position [356, 0]
drag, startPoint x: 86, startPoint y: 93, endPoint x: -72, endPoint y: 117, distance: 159.8
click at [0, 117] on html "[PERSON_NAME] Home Shipment estimator Shipment tracking Desktop shipment reques…" at bounding box center [407, 197] width 815 height 394
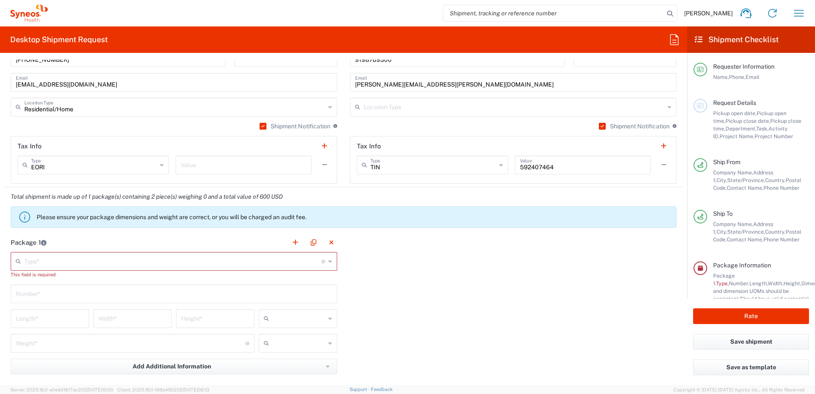
scroll to position [586, 0]
type input "Residential Home"
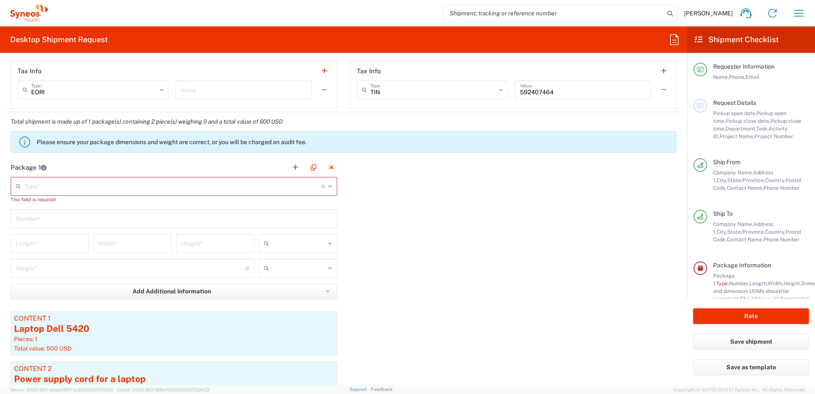
scroll to position [662, 0]
click at [232, 188] on input "text" at bounding box center [172, 185] width 297 height 15
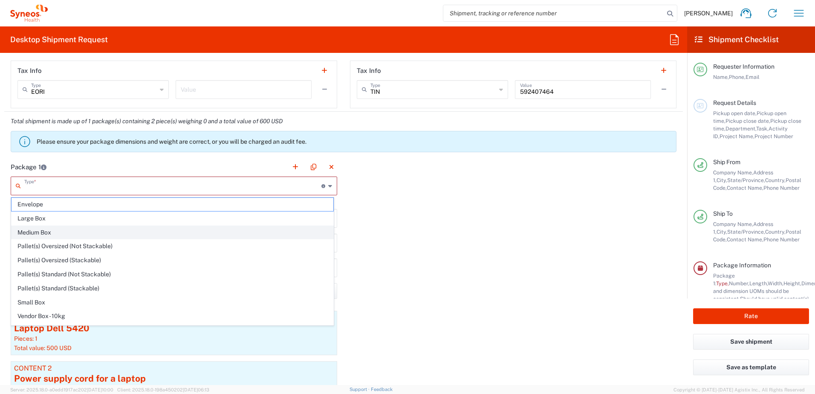
click at [178, 230] on span "Medium Box" at bounding box center [173, 232] width 322 height 13
type input "Medium Box"
type input "13"
type input "11.5"
type input "2.5"
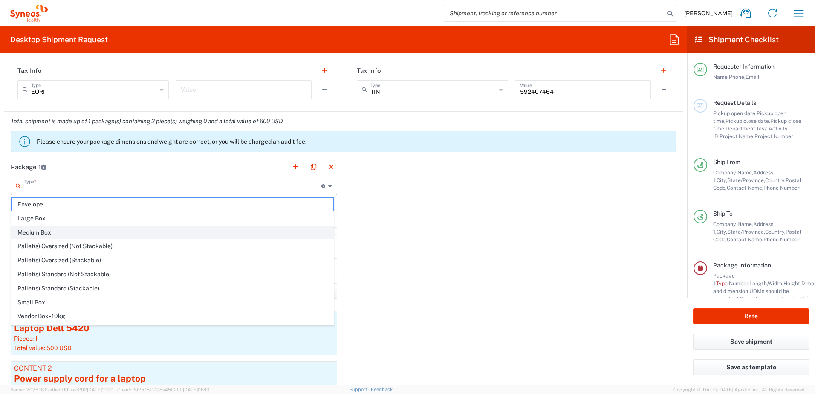
type input "in"
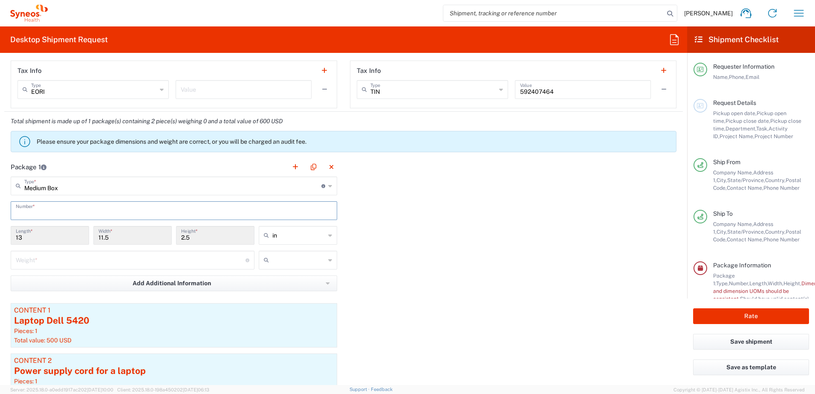
click at [144, 214] on input "text" at bounding box center [174, 209] width 316 height 15
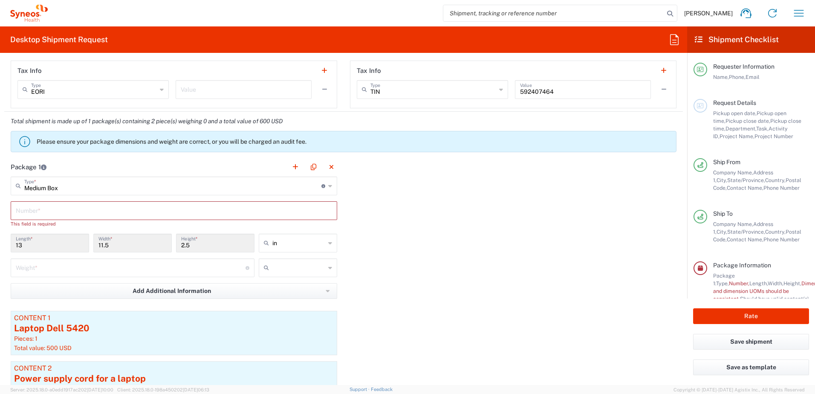
click at [153, 209] on input "text" at bounding box center [174, 209] width 316 height 15
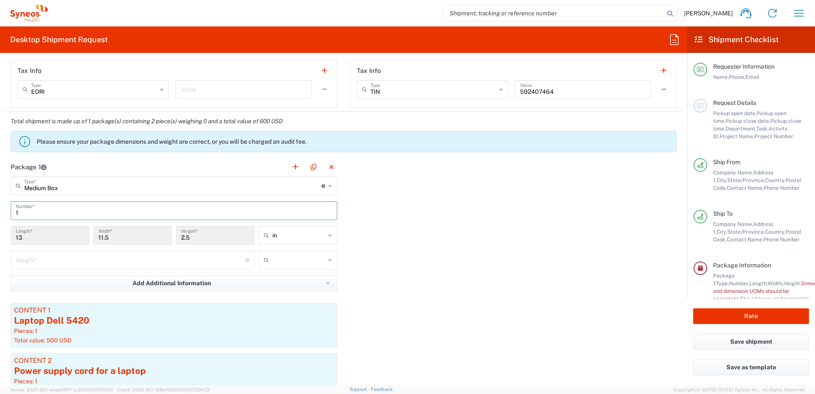
type input "1"
click at [66, 240] on input "13" at bounding box center [50, 234] width 68 height 15
click at [44, 235] on input "13" at bounding box center [50, 234] width 68 height 15
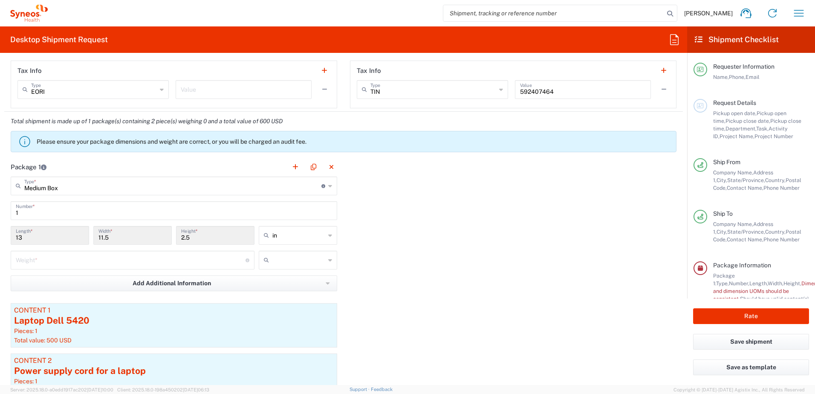
click at [44, 235] on input "13" at bounding box center [50, 234] width 68 height 15
drag, startPoint x: 44, startPoint y: 235, endPoint x: 40, endPoint y: 245, distance: 10.7
click at [40, 245] on div "13 Length *" at bounding box center [50, 238] width 83 height 25
click at [56, 236] on input "13" at bounding box center [50, 234] width 68 height 15
click at [138, 192] on input "Medium Box" at bounding box center [172, 185] width 297 height 15
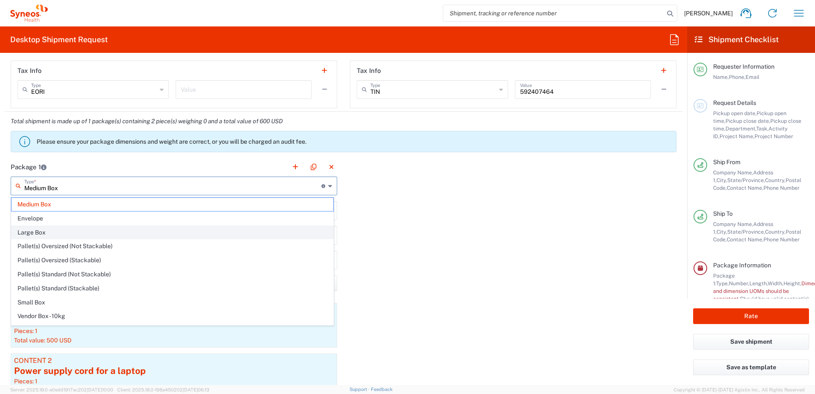
click at [116, 233] on span "Large Box" at bounding box center [173, 232] width 322 height 13
type input "Large Box"
type input "17.5"
type input "12.5"
type input "3"
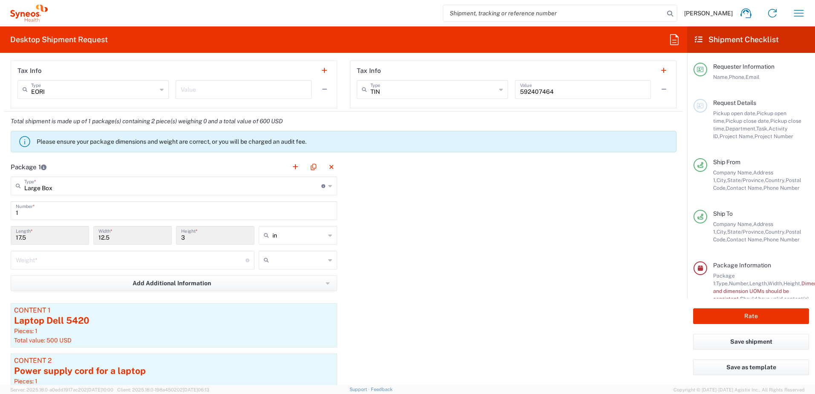
click at [130, 186] on input "Large Box" at bounding box center [172, 185] width 297 height 15
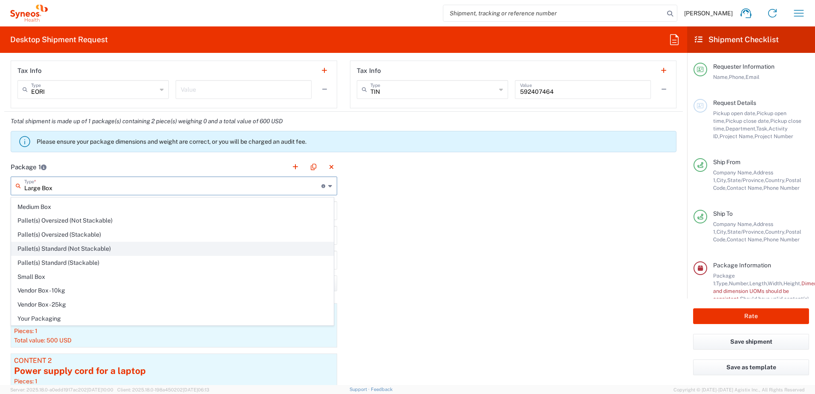
scroll to position [25, 0]
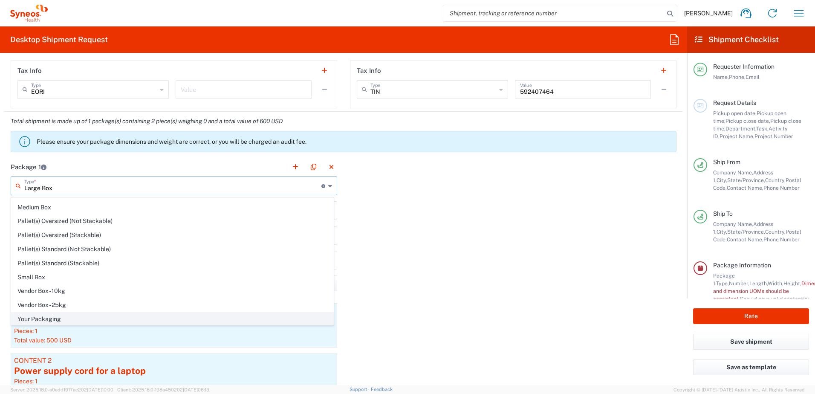
click at [68, 316] on span "Your Packaging" at bounding box center [173, 318] width 322 height 13
type input "Your Packaging"
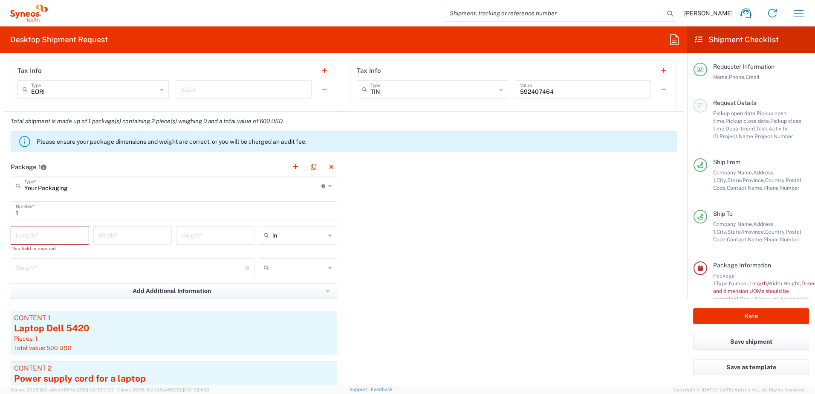
click at [37, 241] on input "number" at bounding box center [50, 234] width 68 height 15
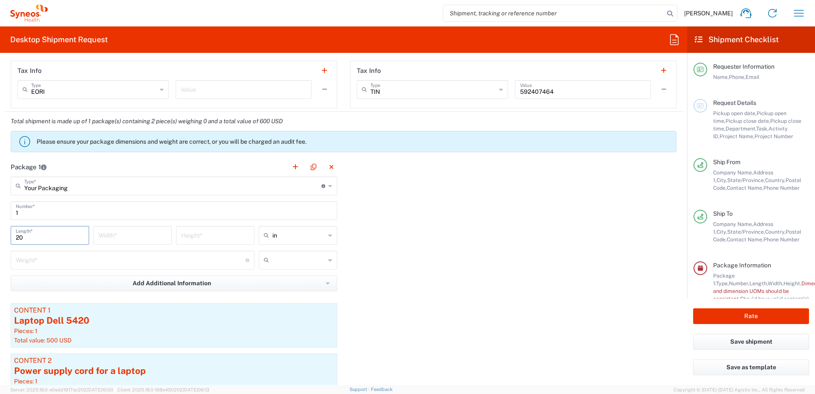
type input "20"
click at [136, 240] on input "number" at bounding box center [132, 234] width 68 height 15
type input "16"
click at [196, 243] on div "Height *" at bounding box center [215, 235] width 78 height 19
type input "5"
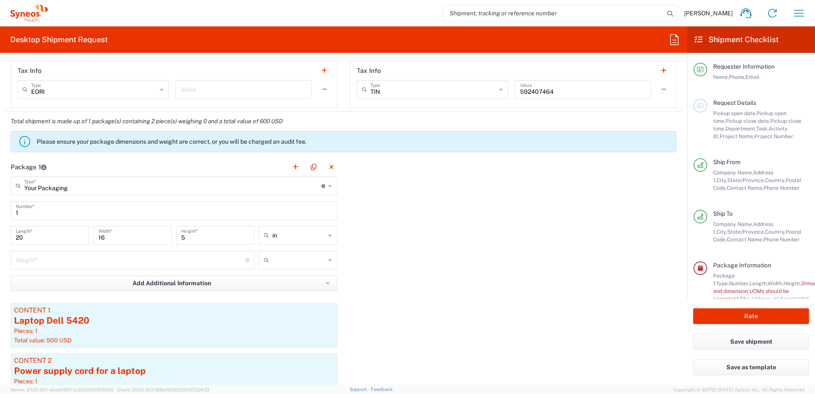
click at [392, 263] on div "Package 1 Your Packaging Type * Material used to package goods Large Box Envelo…" at bounding box center [343, 311] width 678 height 309
click at [179, 256] on input "number" at bounding box center [131, 259] width 230 height 15
type input "5"
click at [281, 263] on input "text" at bounding box center [298, 260] width 53 height 14
click at [273, 293] on span "lbs" at bounding box center [295, 292] width 76 height 13
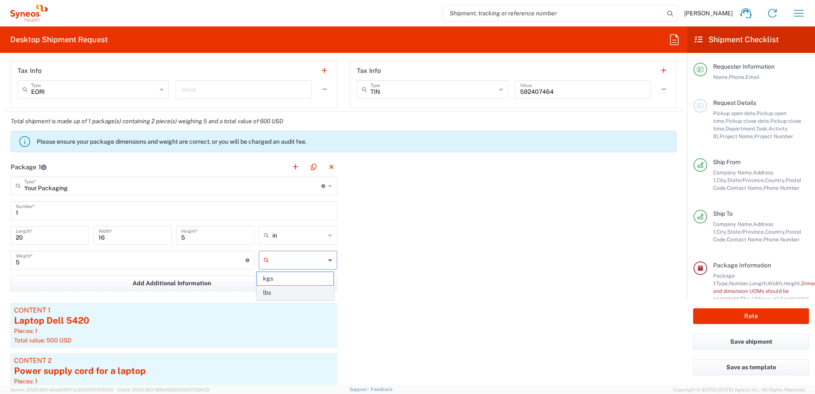
type input "lbs"
click at [401, 312] on div "Package 1 Your Packaging Type * Material used to package goods Large Box Envelo…" at bounding box center [343, 311] width 678 height 309
click at [83, 265] on input "5" at bounding box center [131, 259] width 230 height 15
type input "6"
click at [372, 298] on div "Package 1 Your Packaging Type * Material used to package goods Large Box Envelo…" at bounding box center [343, 311] width 678 height 309
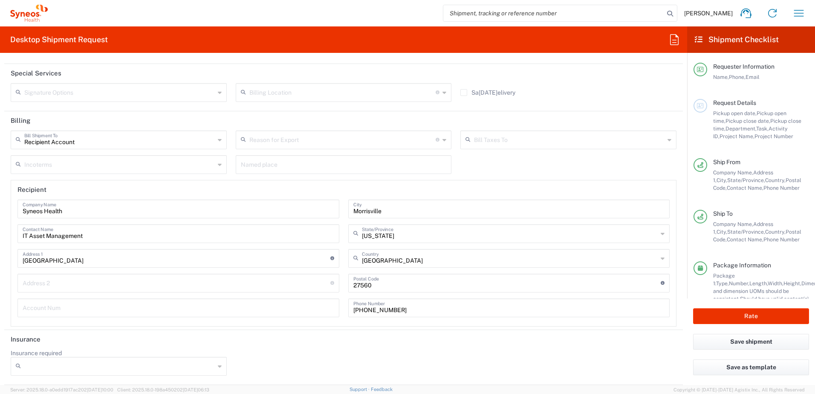
scroll to position [30, 0]
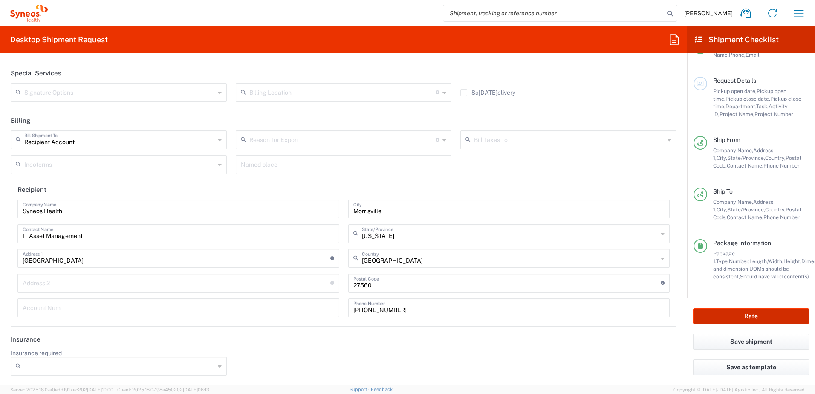
click at [748, 320] on button "Rate" at bounding box center [751, 316] width 116 height 16
type input "Syneos Health LLC"
type input "9198769300"
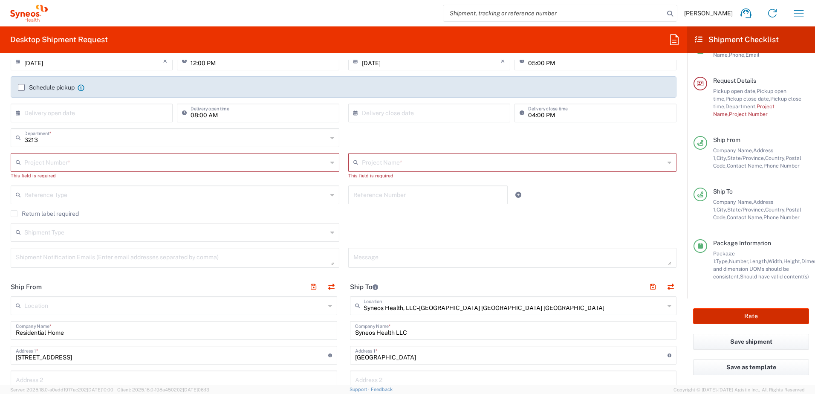
scroll to position [97, 0]
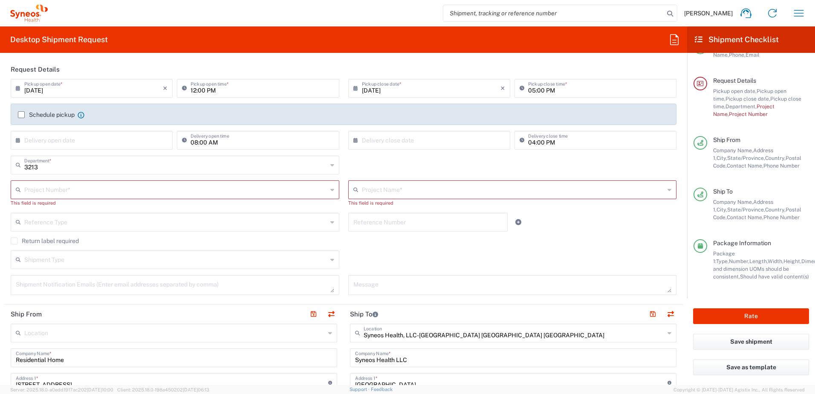
click at [227, 192] on input "text" at bounding box center [175, 188] width 303 height 15
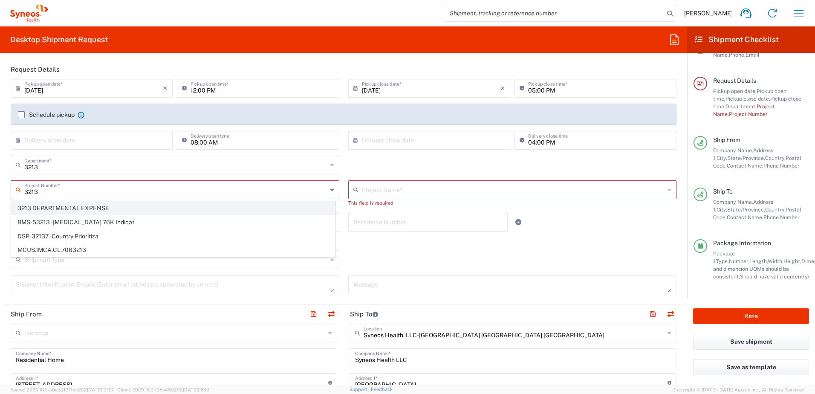
click at [260, 206] on span "3213 DEPARTMENTAL EXPENSE" at bounding box center [173, 207] width 323 height 13
type input "3213 DEPARTMENTAL EXPENSE"
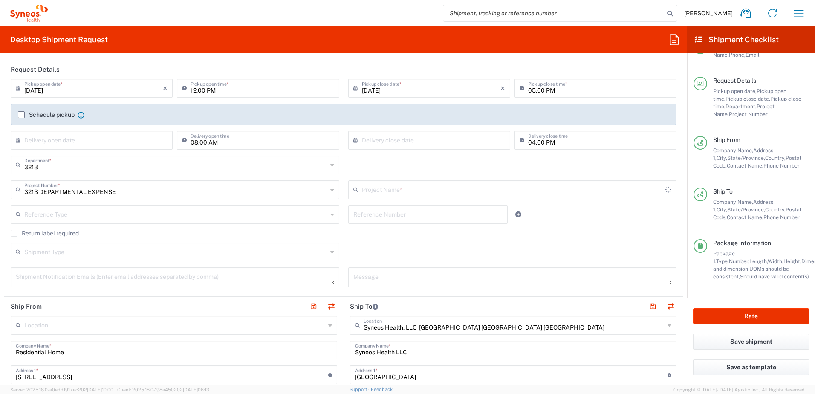
type input "3213 DEPARTMENTAL EXPENSE"
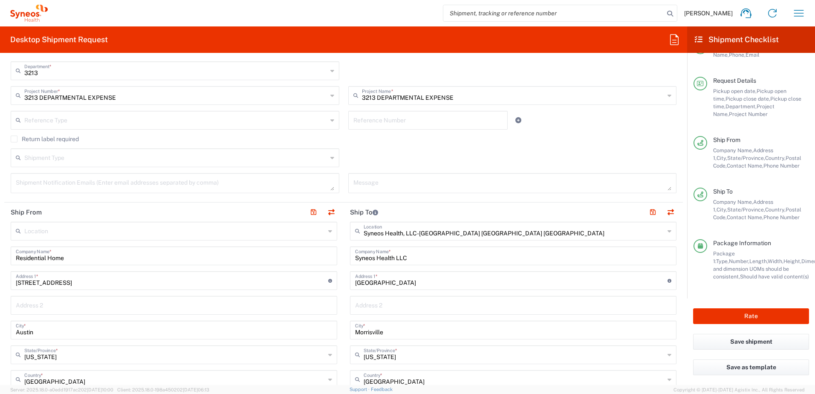
scroll to position [191, 0]
click at [765, 322] on button "Rate" at bounding box center [751, 316] width 116 height 16
type input "3213 DEPARTMENTAL EXPENSE"
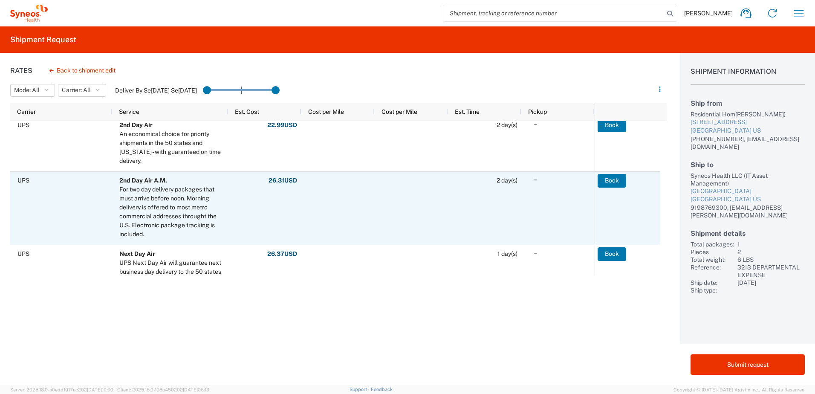
scroll to position [5, 0]
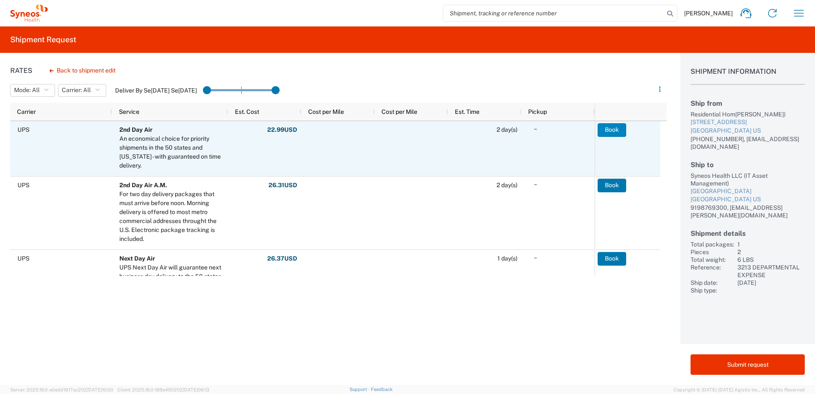
click at [607, 132] on button "Book" at bounding box center [611, 130] width 29 height 14
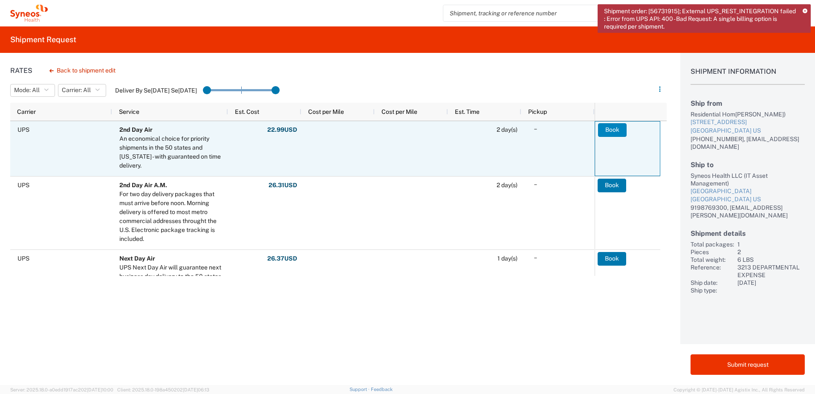
click at [614, 132] on button "Book" at bounding box center [612, 130] width 29 height 14
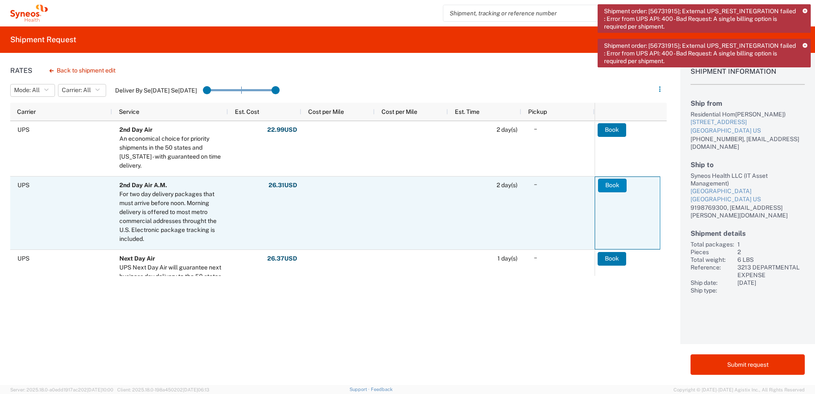
click at [604, 181] on button "Book" at bounding box center [612, 185] width 29 height 14
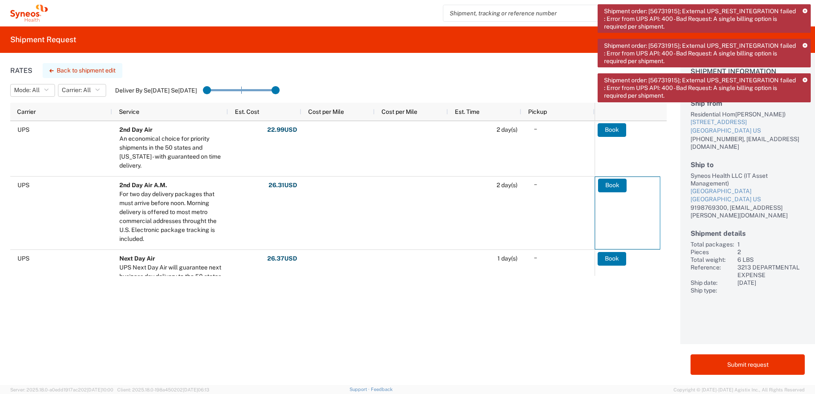
click at [110, 67] on button "Back to shipment edit" at bounding box center [83, 70] width 80 height 15
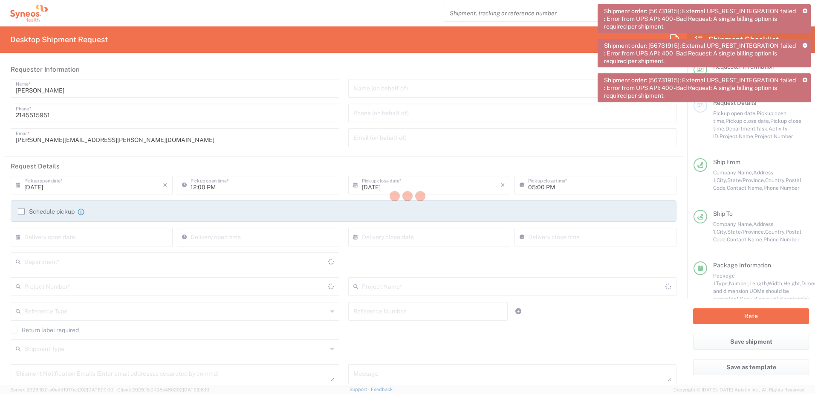
type input "3213"
type input "3213 DEPARTMENTAL EXPENSE"
type input "[US_STATE]"
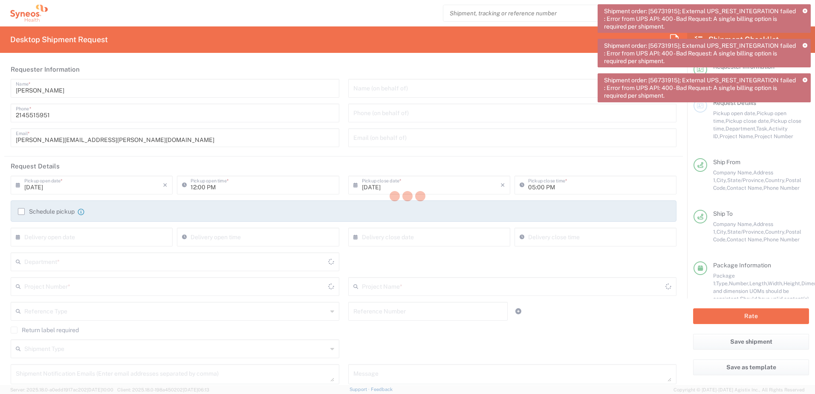
type input "Your Packaging"
type input "[US_STATE]"
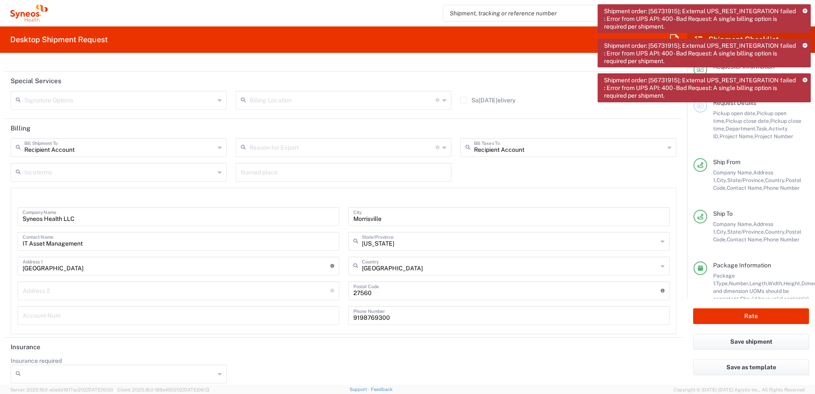
scroll to position [1125, 0]
click at [218, 149] on icon at bounding box center [220, 148] width 4 height 14
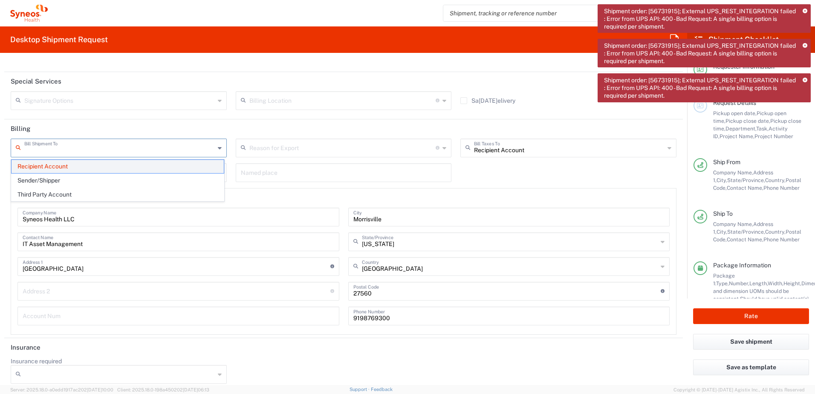
click at [145, 166] on span "Recipient Account" at bounding box center [118, 166] width 212 height 13
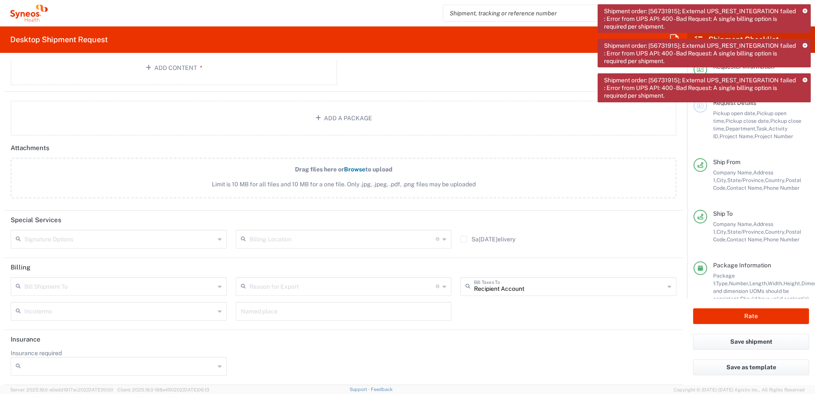
scroll to position [987, 0]
click at [119, 250] on div "Signature Options Adult Signature Required" at bounding box center [118, 242] width 225 height 25
click at [123, 244] on input "text" at bounding box center [119, 238] width 190 height 15
click at [101, 210] on header "Special Services" at bounding box center [343, 219] width 678 height 19
click at [88, 283] on input "text" at bounding box center [119, 285] width 190 height 15
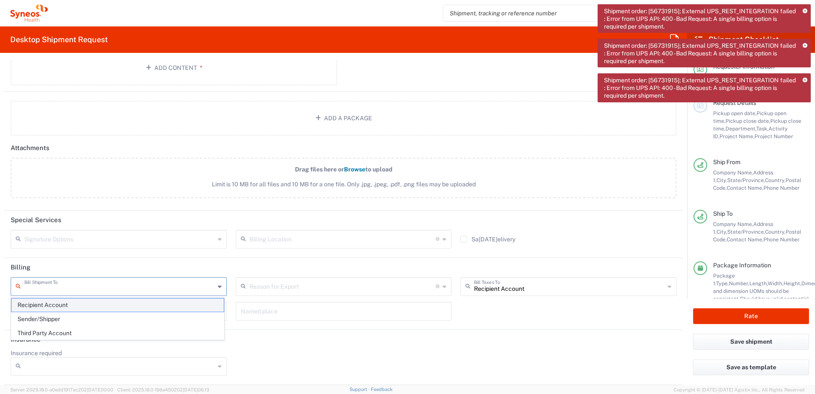
click at [75, 308] on span "Recipient Account" at bounding box center [118, 304] width 212 height 13
type input "Recipient Account"
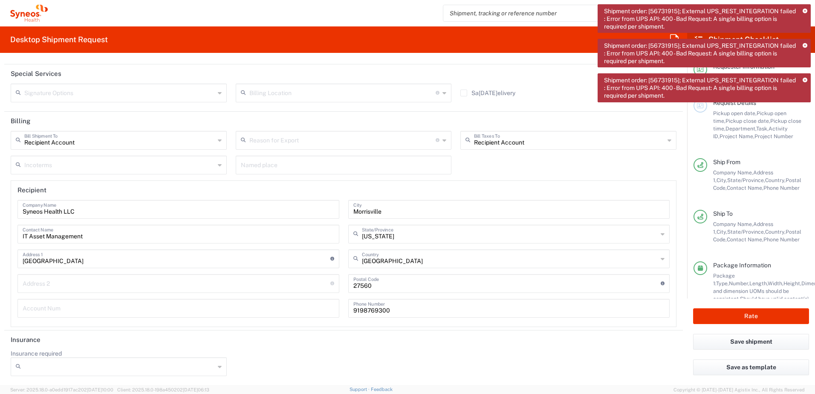
scroll to position [1133, 0]
click at [737, 319] on button "Rate" at bounding box center [751, 316] width 116 height 16
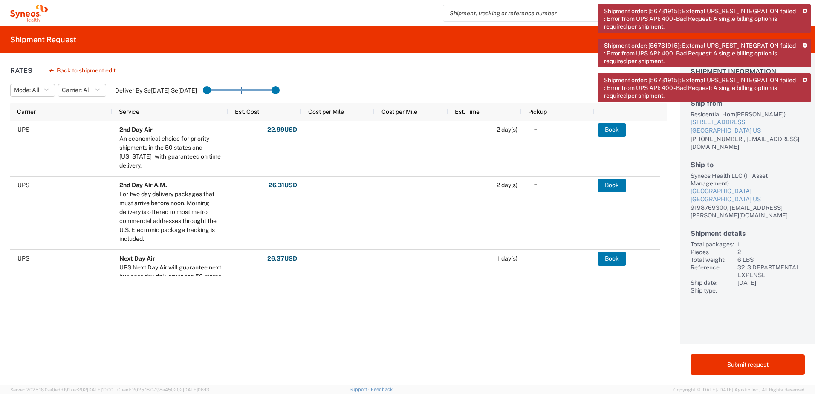
click at [803, 10] on icon at bounding box center [804, 11] width 5 height 5
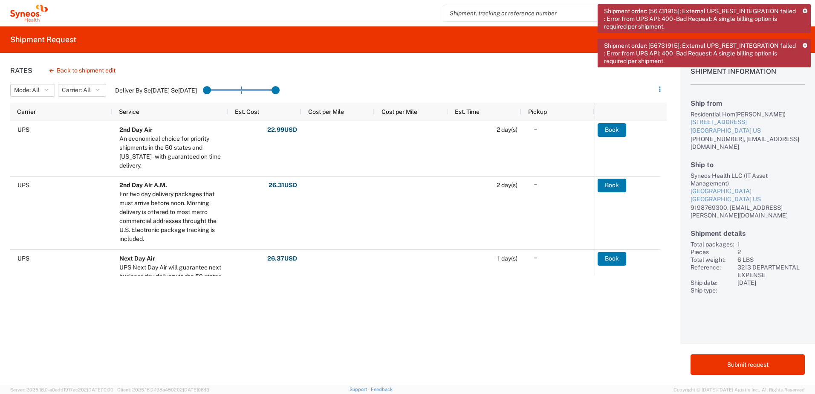
click at [803, 10] on icon at bounding box center [804, 11] width 5 height 5
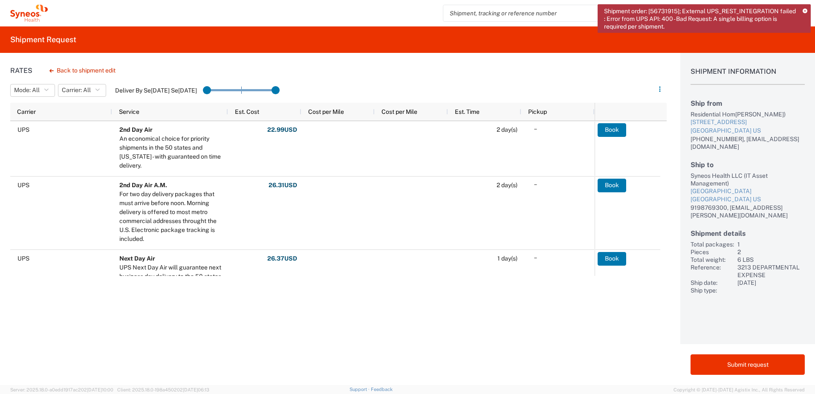
click at [803, 10] on icon at bounding box center [804, 11] width 5 height 5
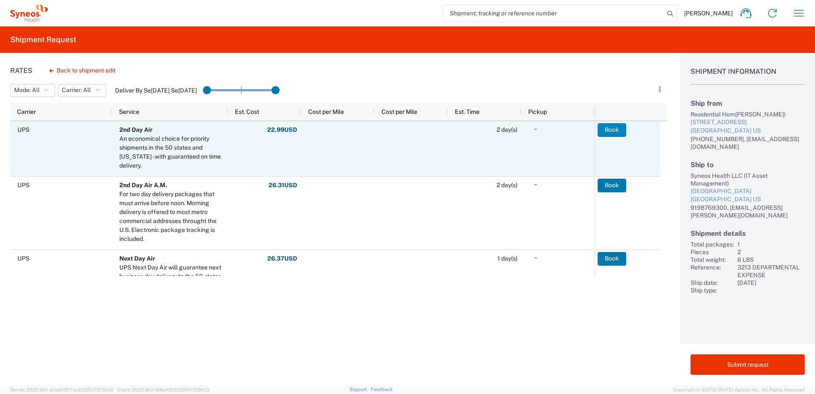
click at [617, 127] on button "Book" at bounding box center [611, 130] width 29 height 14
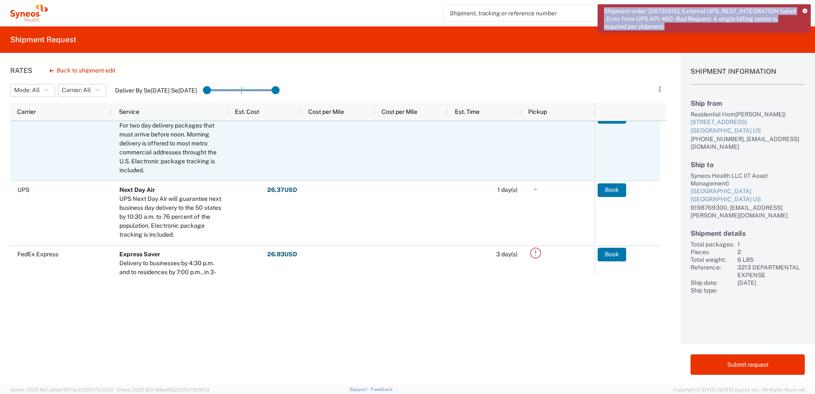
scroll to position [69, 0]
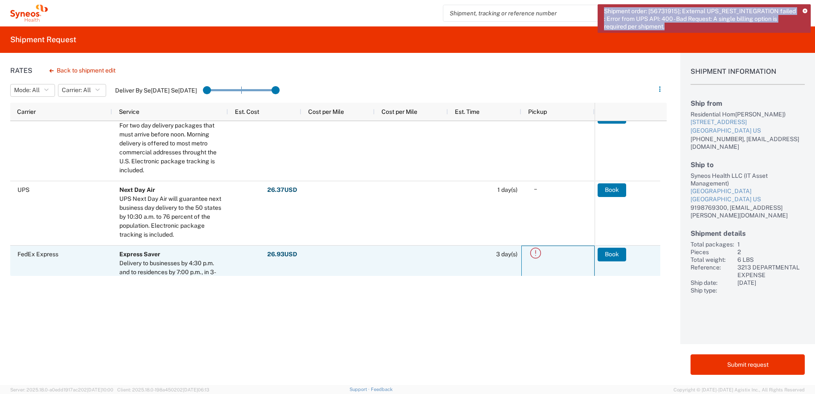
click at [534, 256] on icon at bounding box center [535, 253] width 14 height 14
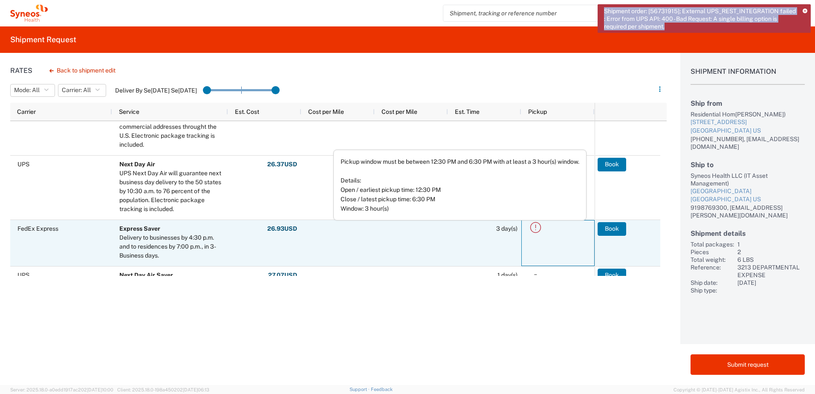
scroll to position [95, 0]
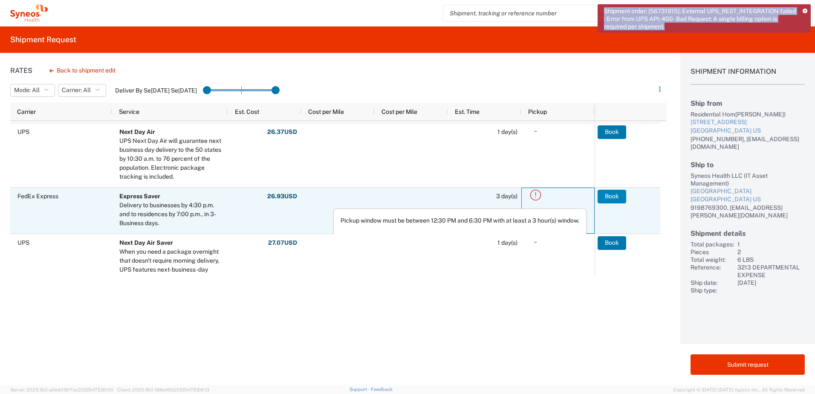
click at [611, 199] on button "Book" at bounding box center [611, 197] width 29 height 14
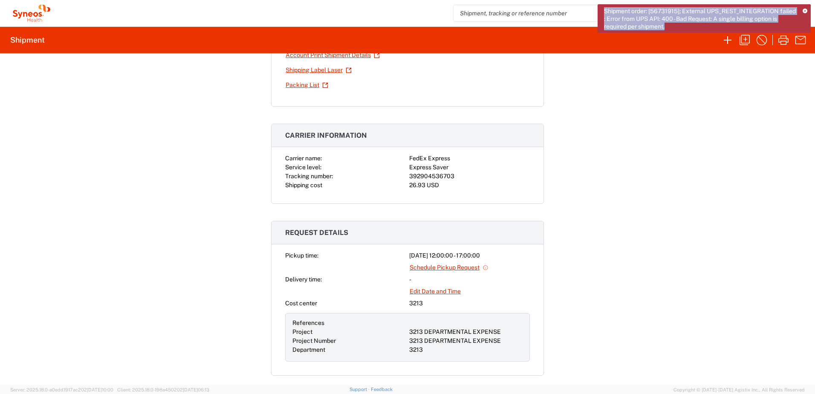
scroll to position [93, 0]
click at [472, 266] on link "Schedule Pickup Request" at bounding box center [449, 267] width 80 height 15
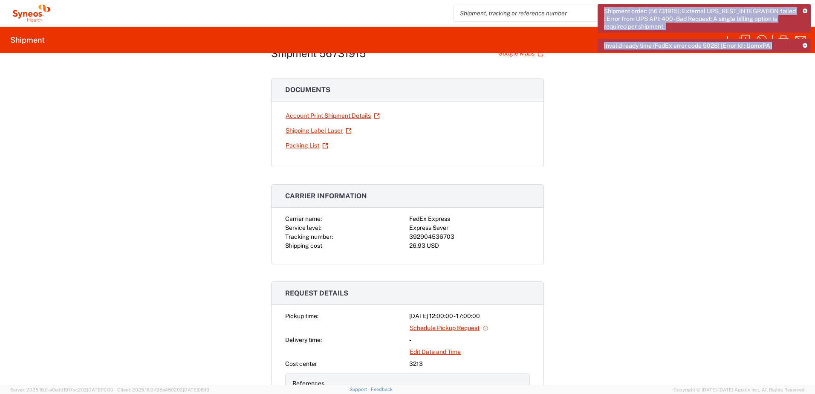
scroll to position [0, 0]
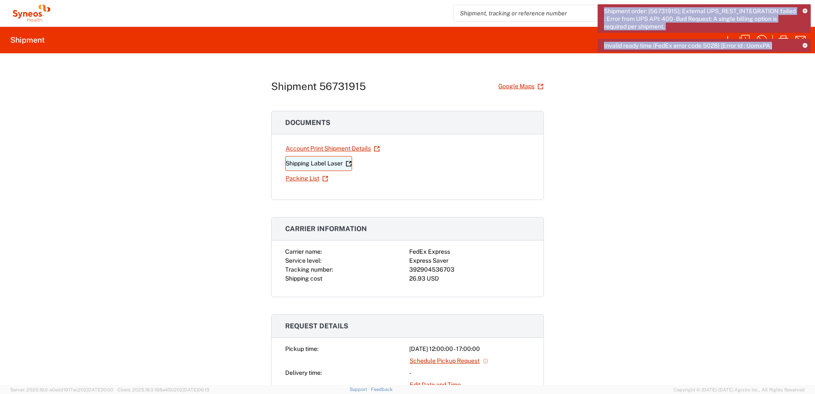
click at [334, 164] on link "Shipping Label Laser" at bounding box center [318, 163] width 67 height 15
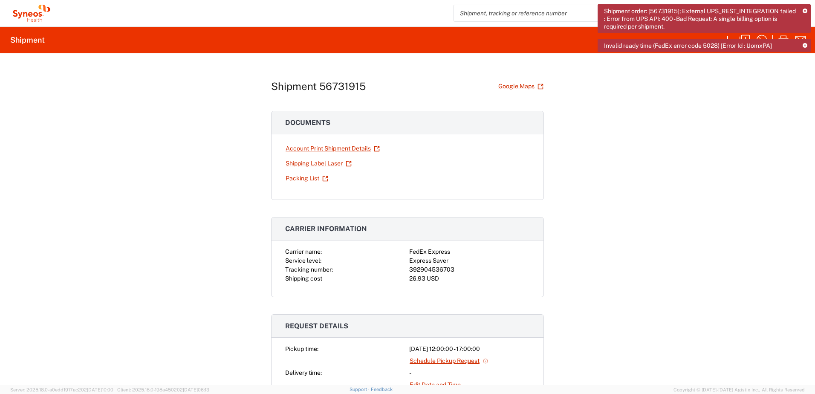
click at [596, 170] on div "Shipment 56731915 Google Maps Documents Account Print Shipment Details Shipping…" at bounding box center [407, 218] width 815 height 331
click at [521, 86] on link "Google Maps" at bounding box center [521, 86] width 46 height 15
click at [378, 89] on div "Shipment 56731915 Google Maps" at bounding box center [407, 86] width 273 height 15
drag, startPoint x: 362, startPoint y: 85, endPoint x: 268, endPoint y: 86, distance: 94.2
click at [271, 86] on h1 "Shipment 56731915" at bounding box center [318, 86] width 95 height 12
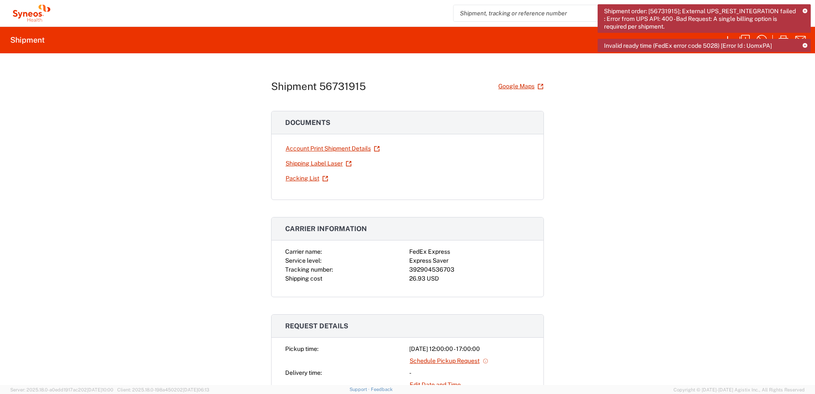
click at [807, 46] on div "Invalid ready time (FedEx error code 5028) [Error Id : UomxPA]" at bounding box center [703, 45] width 213 height 13
click at [805, 46] on icon at bounding box center [804, 45] width 5 height 5
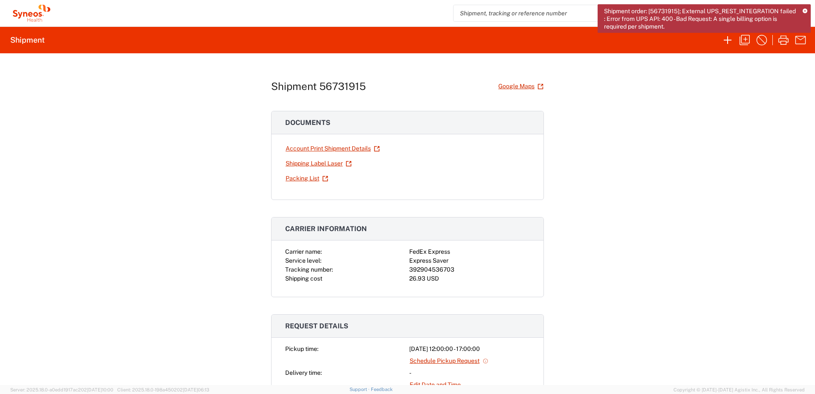
click at [804, 10] on icon at bounding box center [804, 11] width 5 height 5
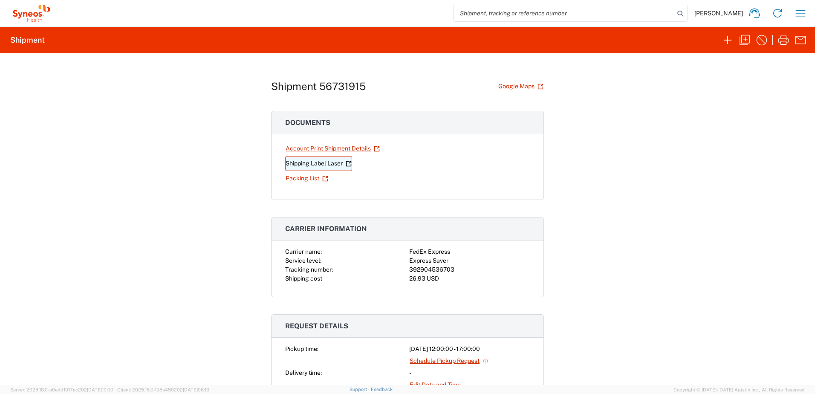
click at [337, 170] on link "Shipping Label Laser" at bounding box center [318, 163] width 67 height 15
click at [796, 13] on icon "button" at bounding box center [800, 13] width 10 height 6
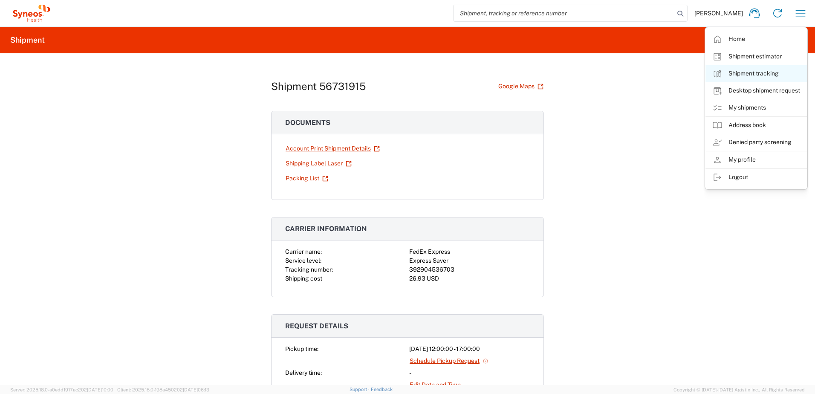
click at [759, 73] on link "Shipment tracking" at bounding box center [755, 73] width 101 height 17
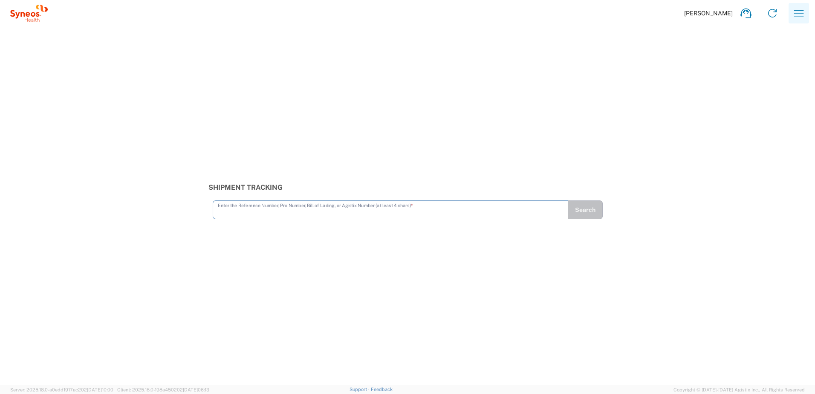
click at [794, 17] on icon "button" at bounding box center [799, 13] width 14 height 14
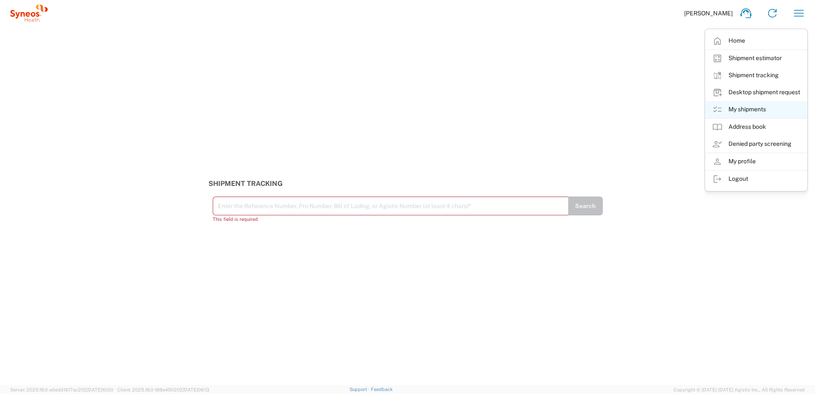
click at [736, 111] on link "My shipments" at bounding box center [755, 109] width 101 height 17
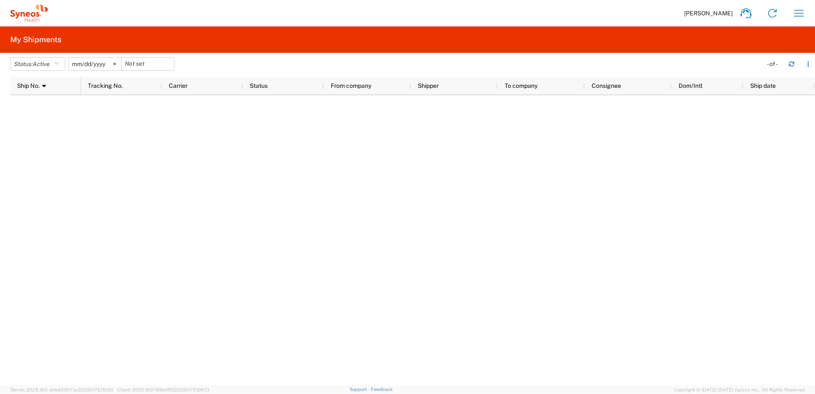
click at [43, 104] on div at bounding box center [412, 240] width 804 height 290
click at [36, 67] on span "Active" at bounding box center [41, 63] width 17 height 7
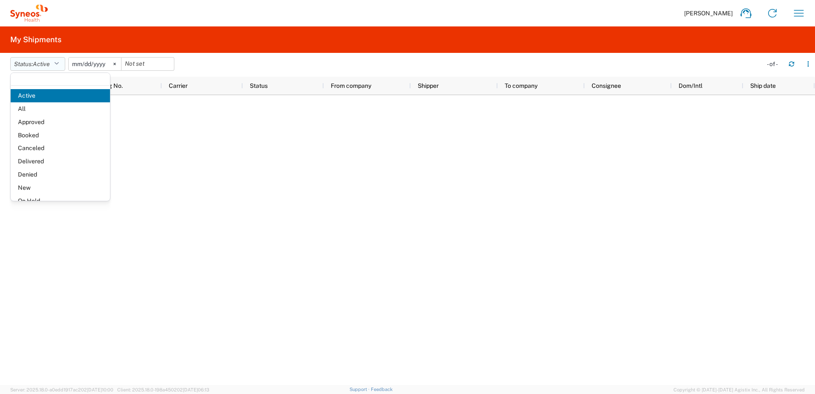
click at [36, 67] on span "Active" at bounding box center [41, 63] width 17 height 7
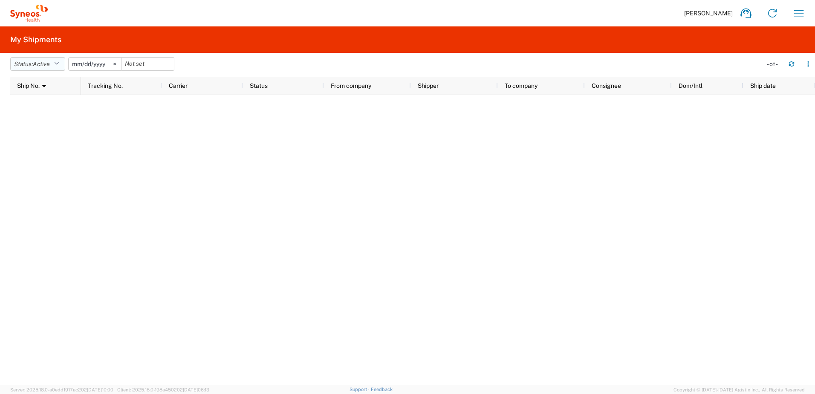
click at [36, 67] on span "Active" at bounding box center [41, 63] width 17 height 7
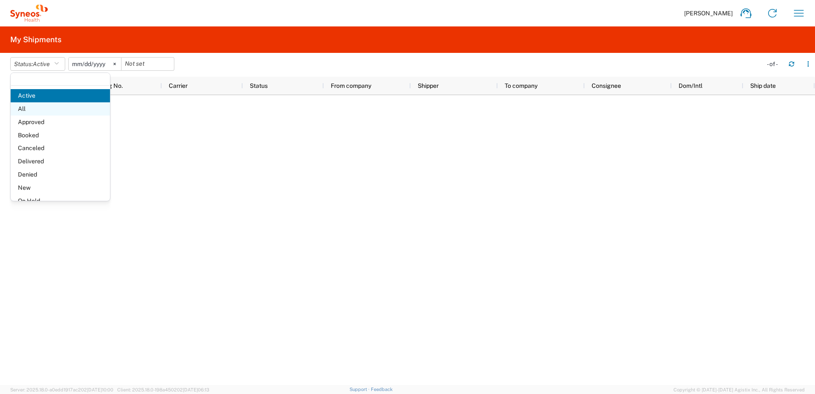
click at [31, 106] on span "All" at bounding box center [60, 108] width 99 height 13
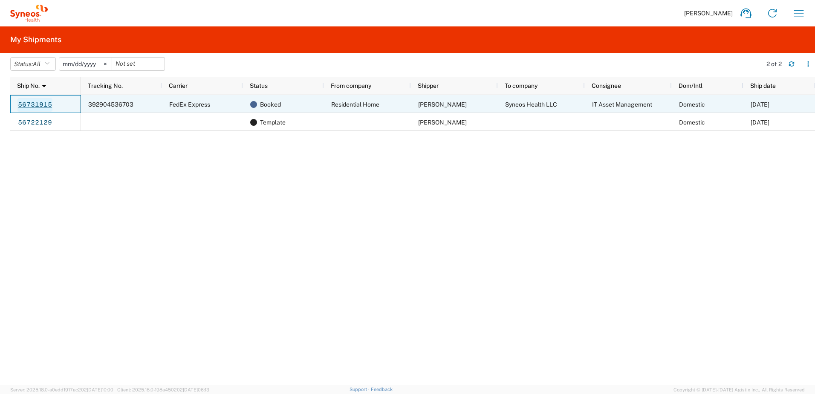
drag, startPoint x: 46, startPoint y: 104, endPoint x: 31, endPoint y: 104, distance: 14.9
click at [31, 104] on link "56731915" at bounding box center [34, 105] width 35 height 14
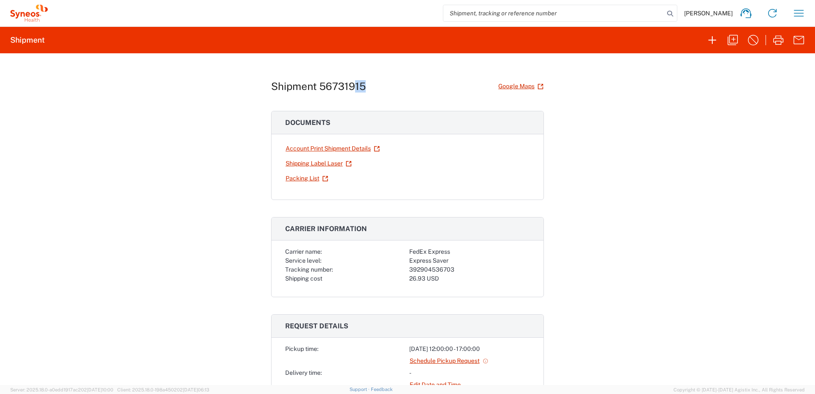
drag, startPoint x: 372, startPoint y: 88, endPoint x: 352, endPoint y: 83, distance: 20.8
click at [352, 83] on div "Shipment 56731915 Google Maps" at bounding box center [407, 86] width 273 height 15
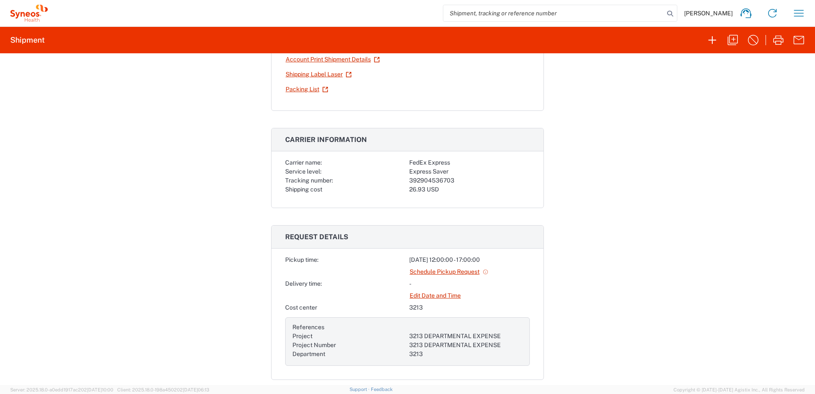
scroll to position [98, 0]
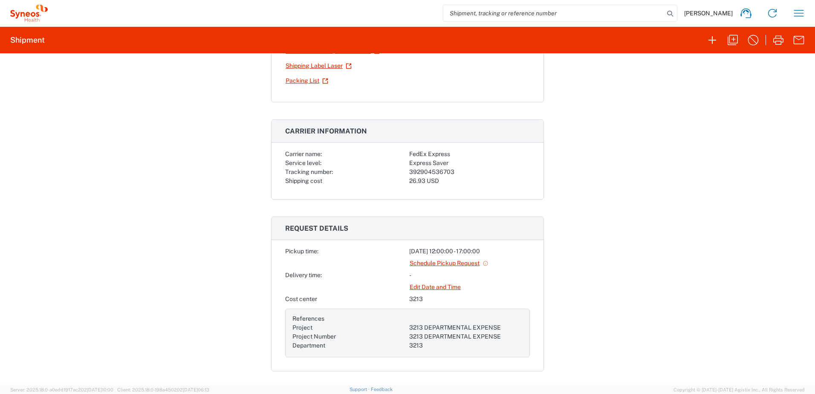
click at [455, 196] on div "Carrier name: FedEx Express Service level: Express Saver Tracking number: 39290…" at bounding box center [407, 174] width 272 height 49
drag, startPoint x: 459, startPoint y: 175, endPoint x: 406, endPoint y: 174, distance: 53.7
click at [409, 174] on div "392904536703" at bounding box center [469, 171] width 121 height 9
copy div "392904536703"
click at [800, 15] on icon "button" at bounding box center [799, 13] width 14 height 14
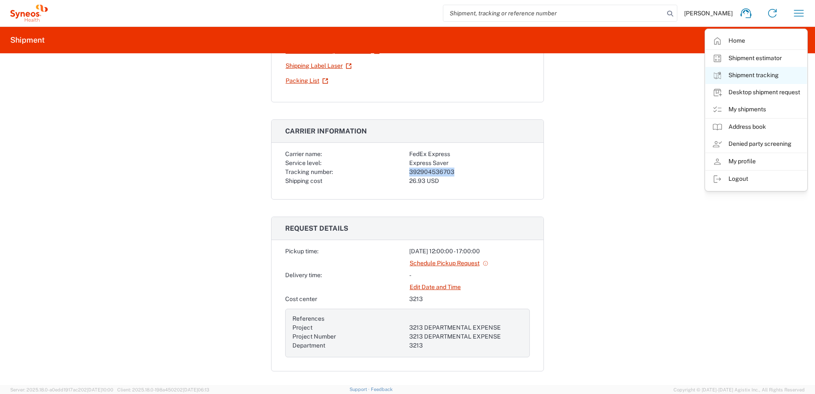
click at [755, 77] on link "Shipment tracking" at bounding box center [755, 75] width 101 height 17
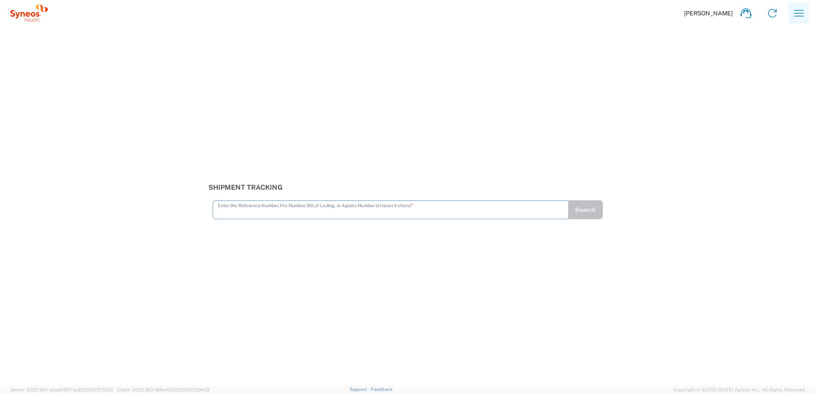
click at [800, 17] on icon "button" at bounding box center [799, 13] width 14 height 14
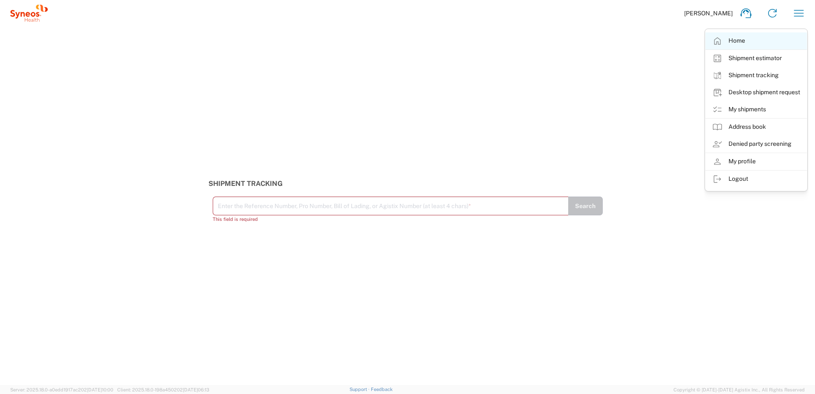
click at [722, 45] on icon at bounding box center [717, 41] width 10 height 10
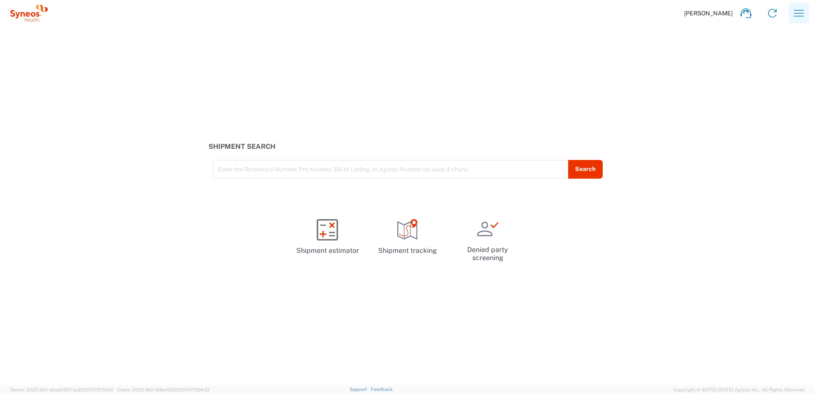
click at [789, 10] on button "button" at bounding box center [798, 13] width 20 height 20
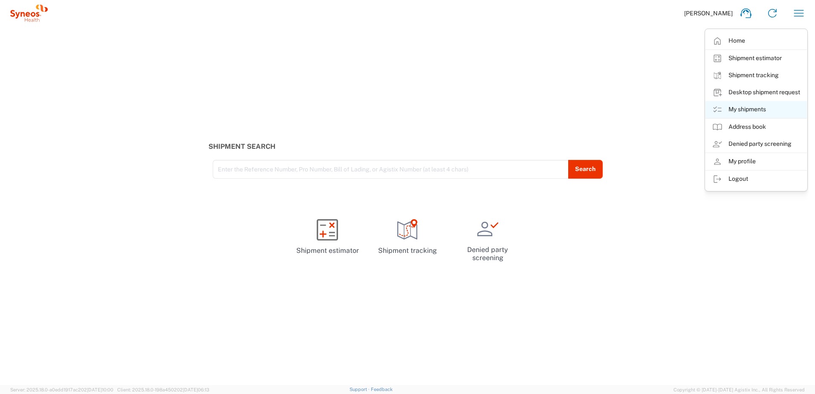
click at [759, 108] on link "My shipments" at bounding box center [755, 109] width 101 height 17
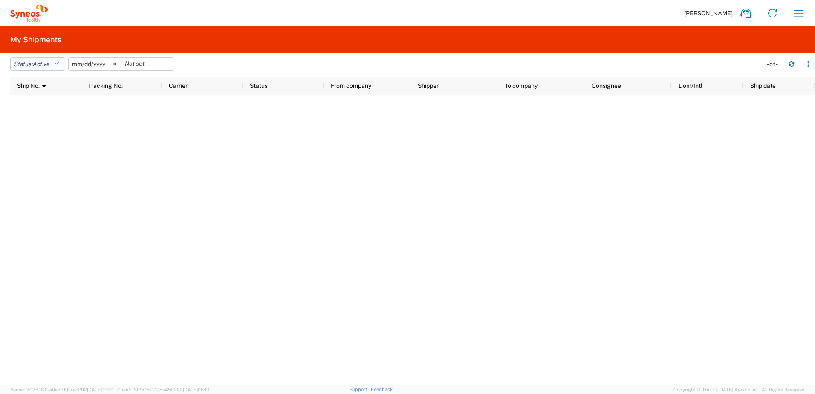
click at [50, 65] on span "Active" at bounding box center [41, 63] width 17 height 7
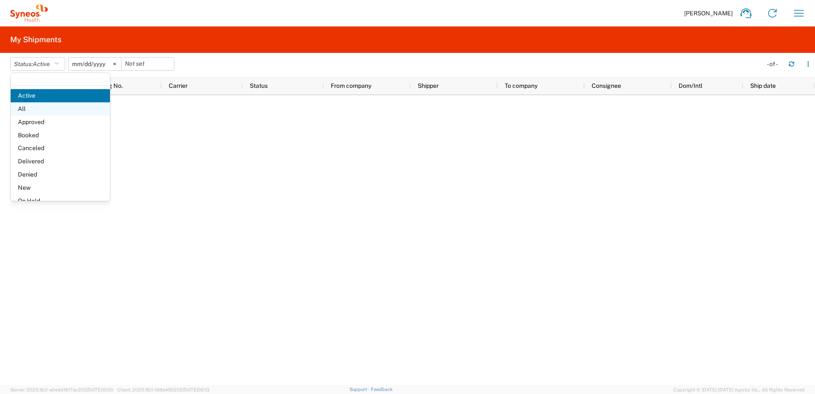
click at [42, 109] on span "All" at bounding box center [60, 108] width 99 height 13
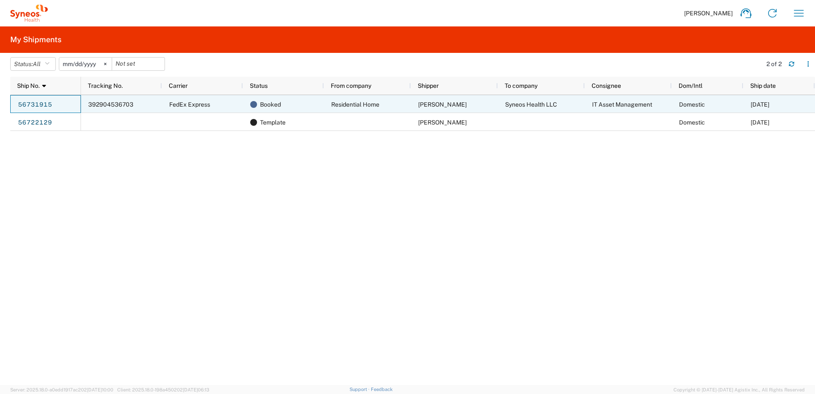
drag, startPoint x: 59, startPoint y: 108, endPoint x: 14, endPoint y: 103, distance: 44.6
click at [14, 103] on div "56731915" at bounding box center [45, 104] width 71 height 18
click at [34, 106] on link "56731915" at bounding box center [34, 105] width 35 height 14
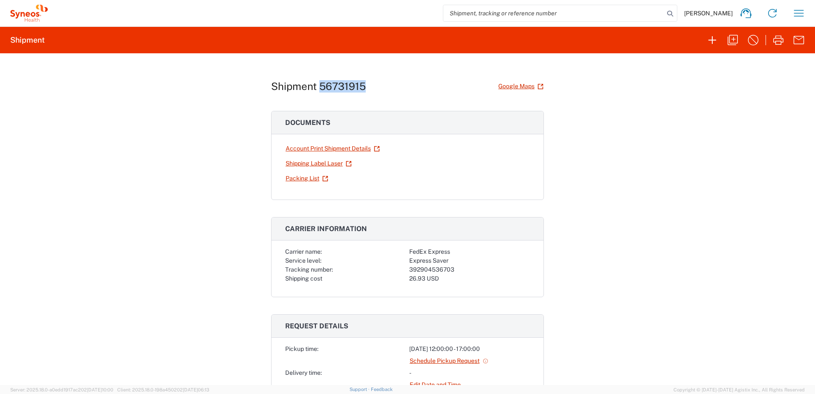
drag, startPoint x: 377, startPoint y: 85, endPoint x: 319, endPoint y: 86, distance: 58.4
click at [319, 86] on div "Shipment 56731915 Google Maps" at bounding box center [407, 86] width 273 height 15
copy h1 "56731915"
click at [800, 13] on icon "button" at bounding box center [799, 13] width 10 height 6
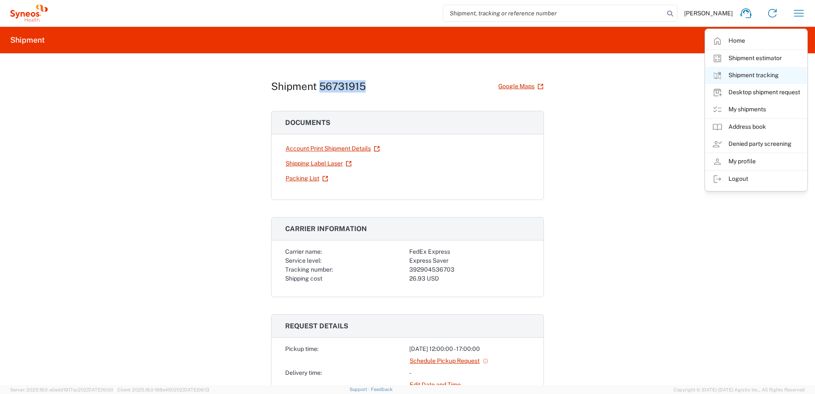
click at [764, 74] on link "Shipment tracking" at bounding box center [755, 75] width 101 height 17
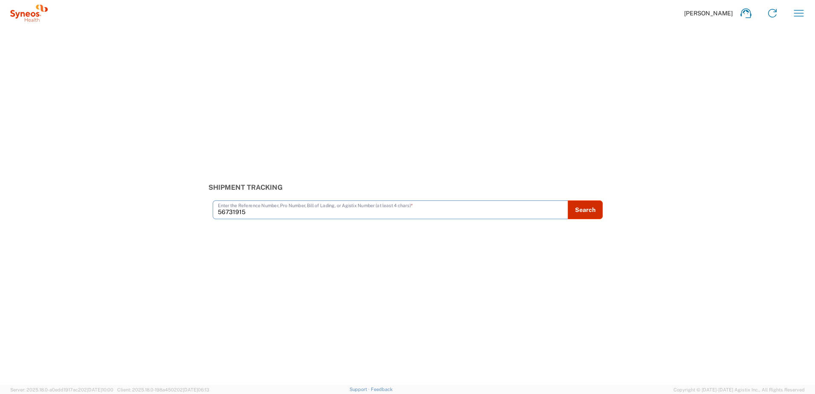
type input "56731915"
click at [587, 216] on button "Search" at bounding box center [584, 209] width 35 height 19
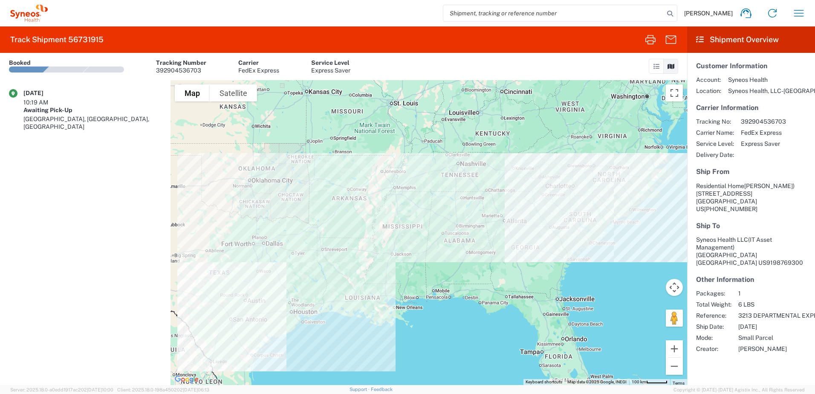
click at [40, 100] on div "10:19 AM" at bounding box center [44, 102] width 43 height 8
click at [58, 104] on div "10:19 AM" at bounding box center [44, 102] width 43 height 8
